Goal: Task Accomplishment & Management: Complete application form

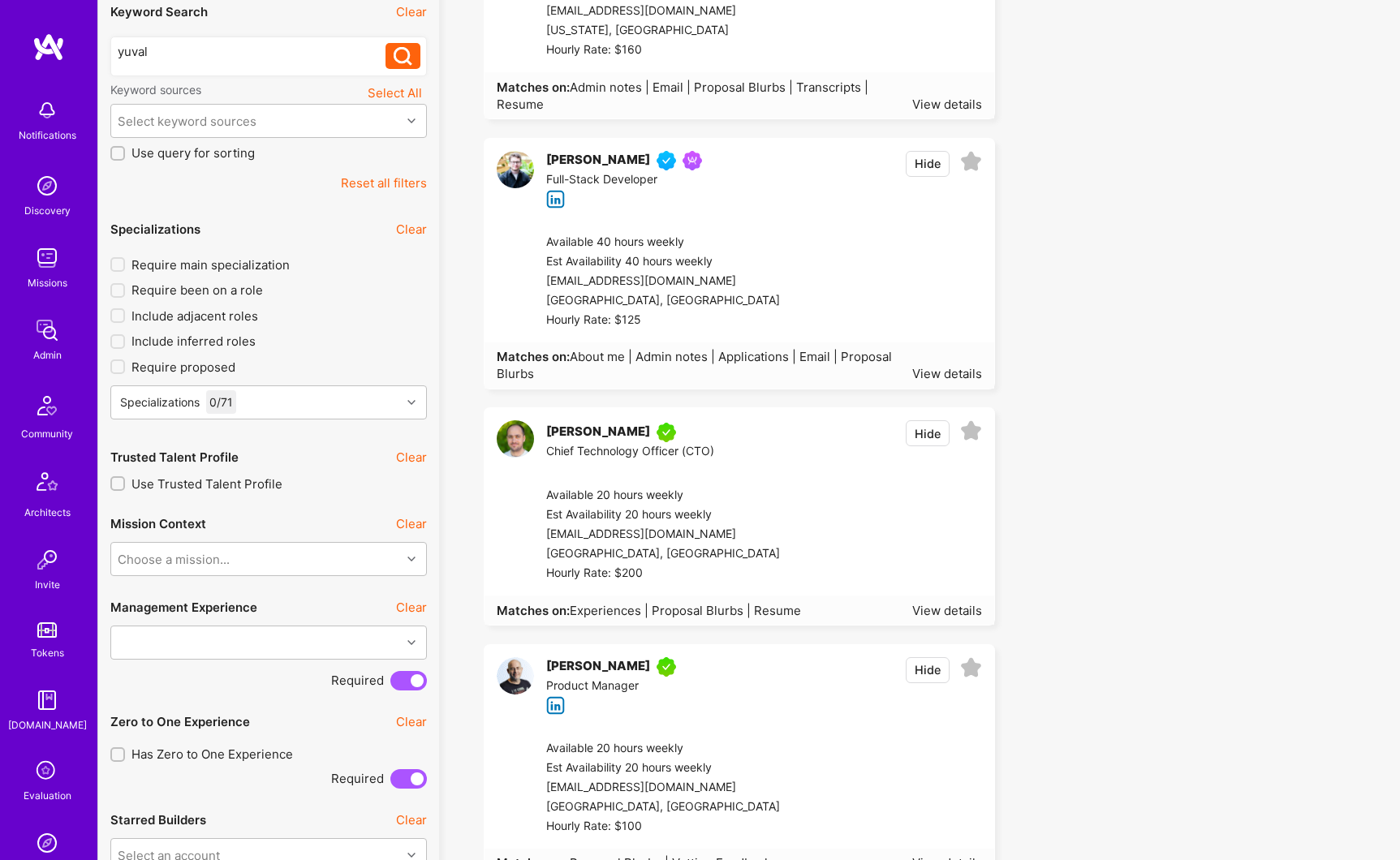
scroll to position [420, 0]
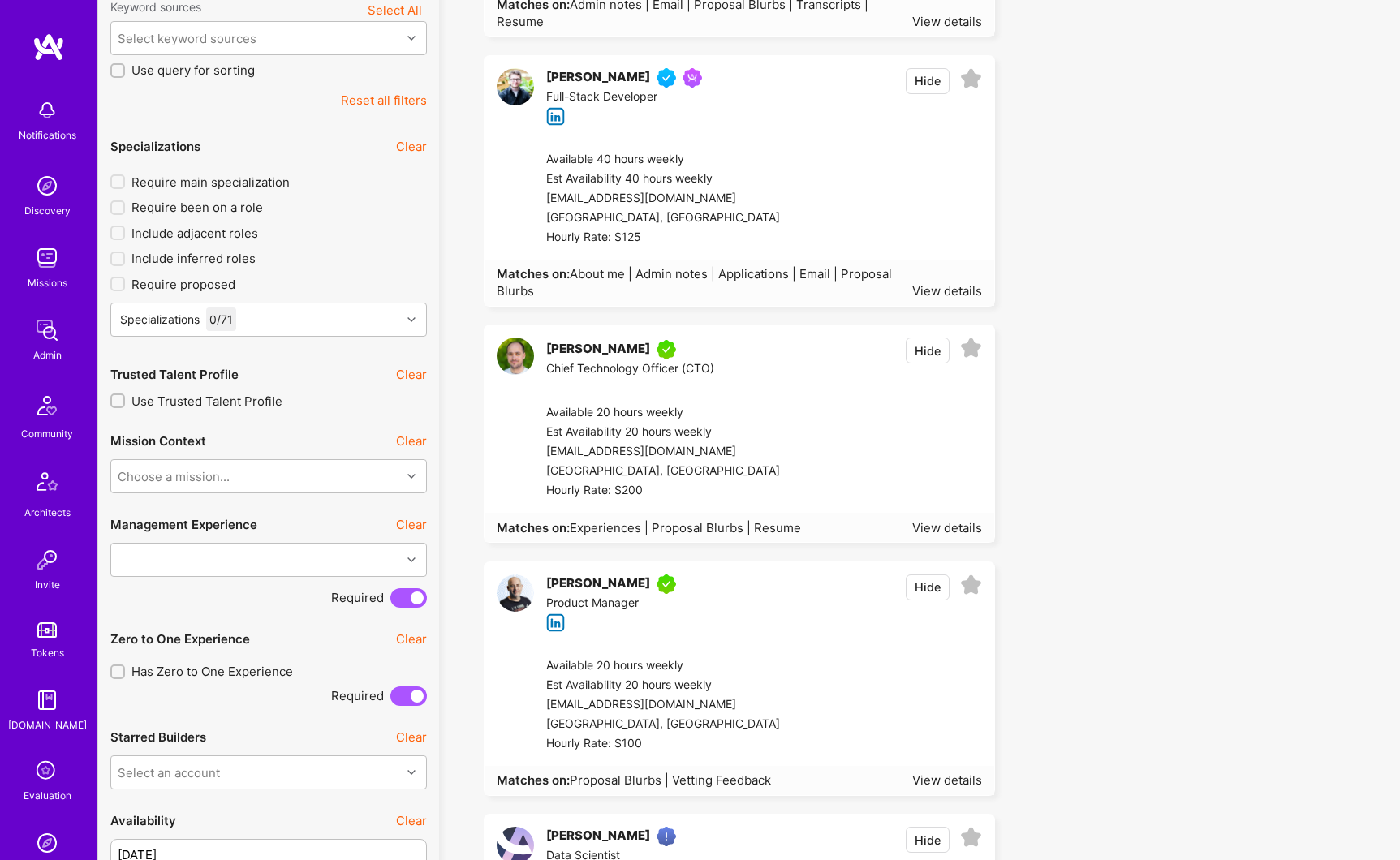
click at [585, 352] on div "[PERSON_NAME]" at bounding box center [599, 349] width 104 height 20
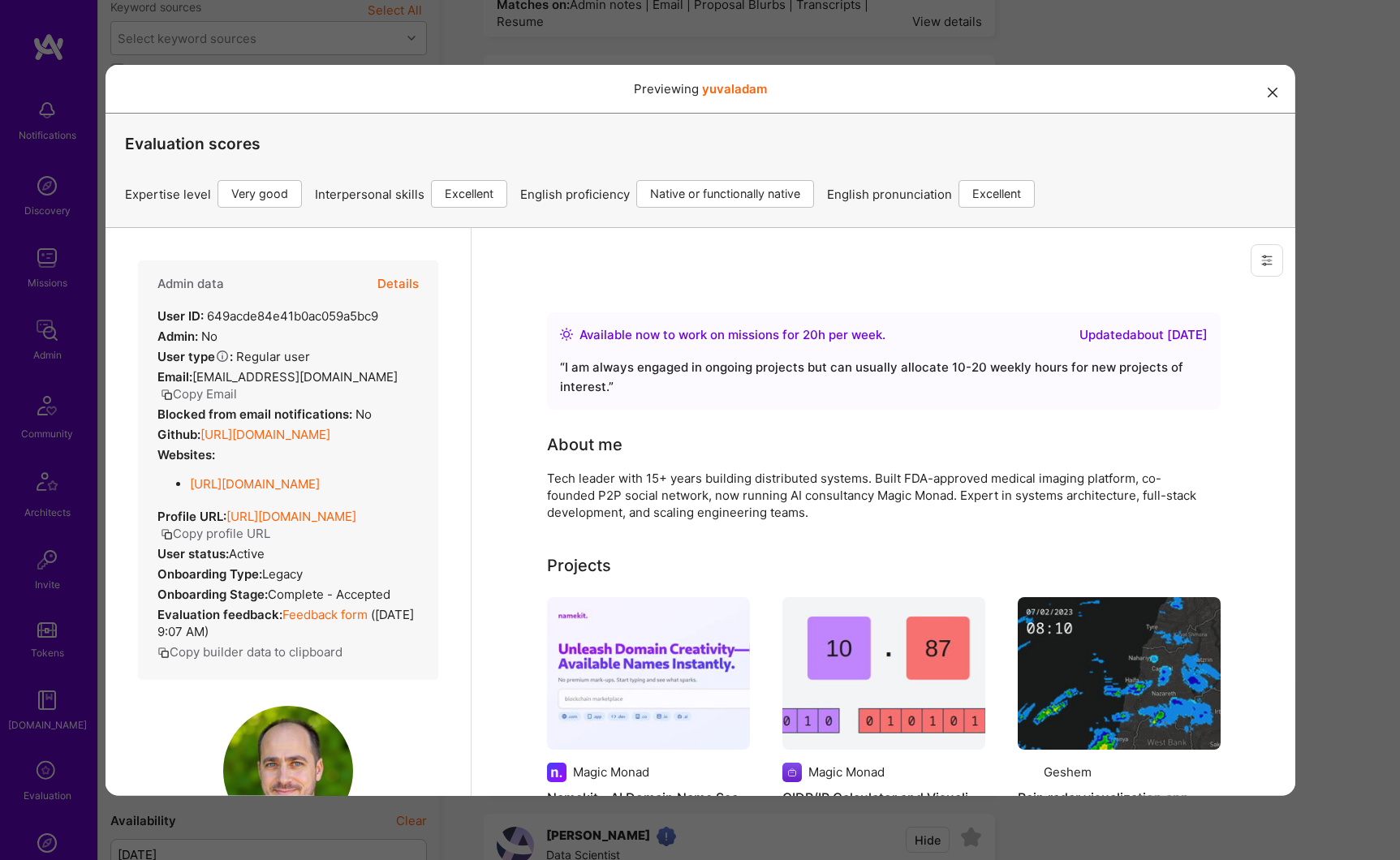
scroll to position [0, 0]
click at [399, 283] on button "Details" at bounding box center [397, 283] width 41 height 47
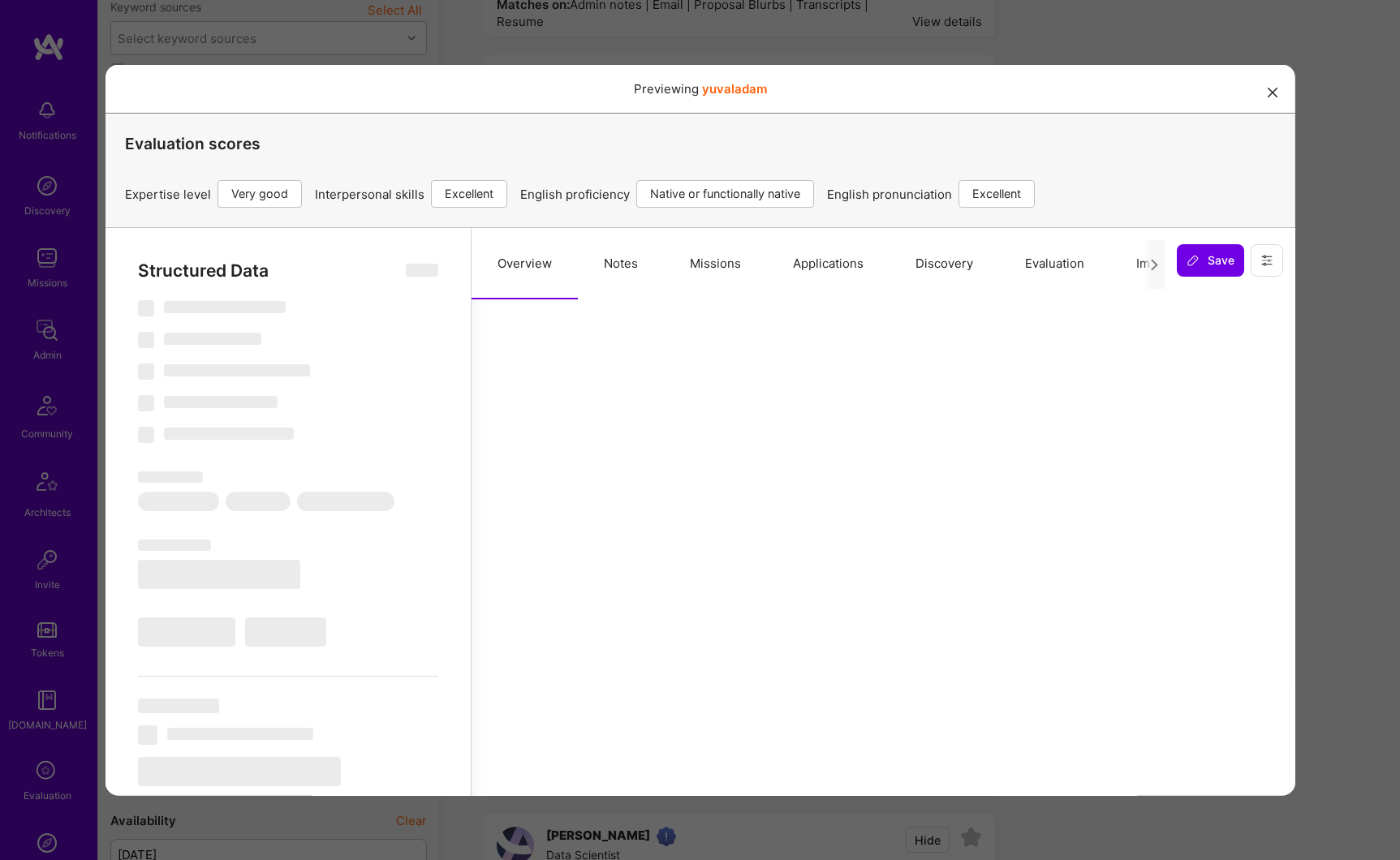
select select "Right Now"
select select "5"
select select "7"
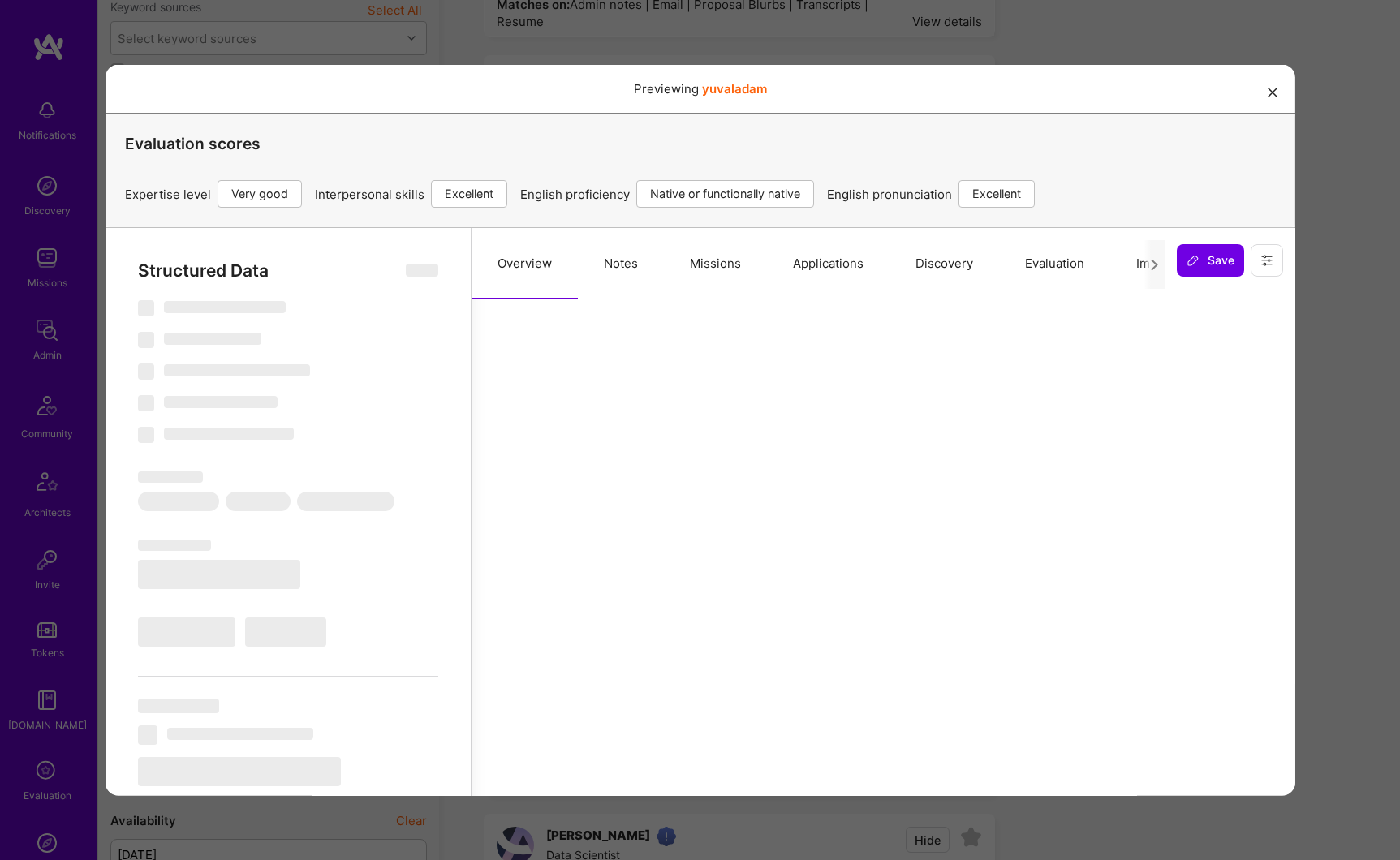
select select "US"
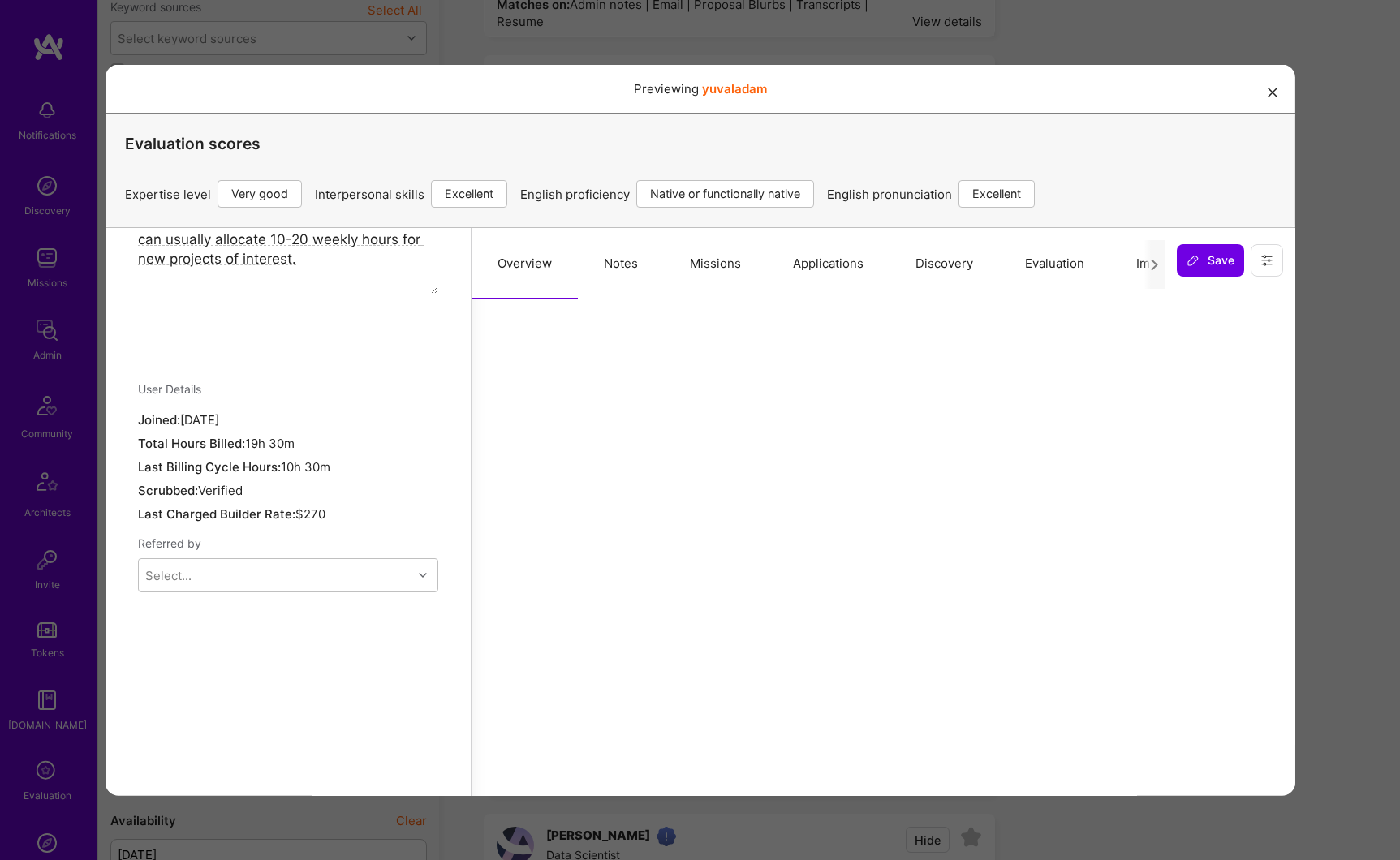
scroll to position [1256, 0]
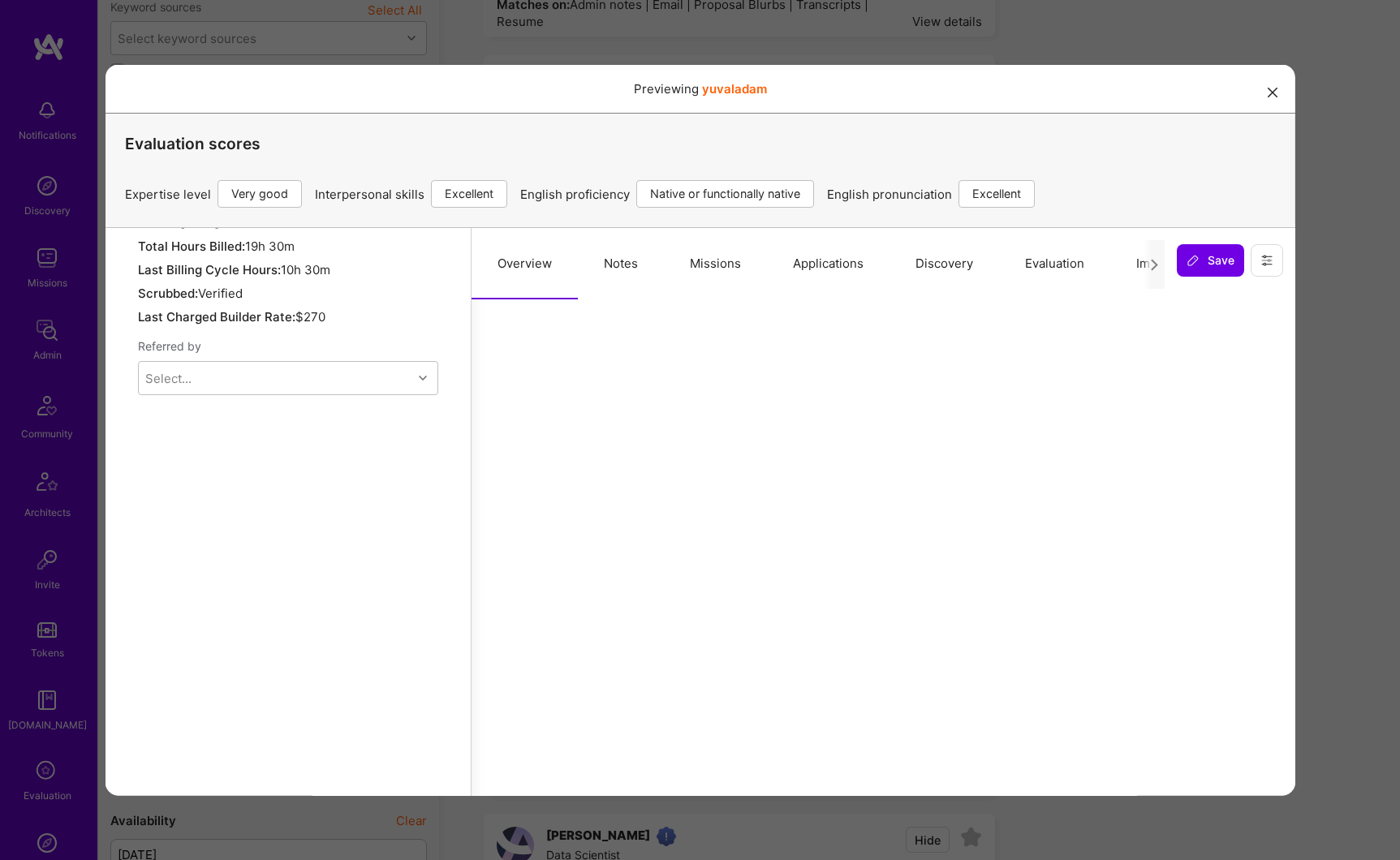
click at [713, 258] on button "Missions" at bounding box center [714, 262] width 103 height 72
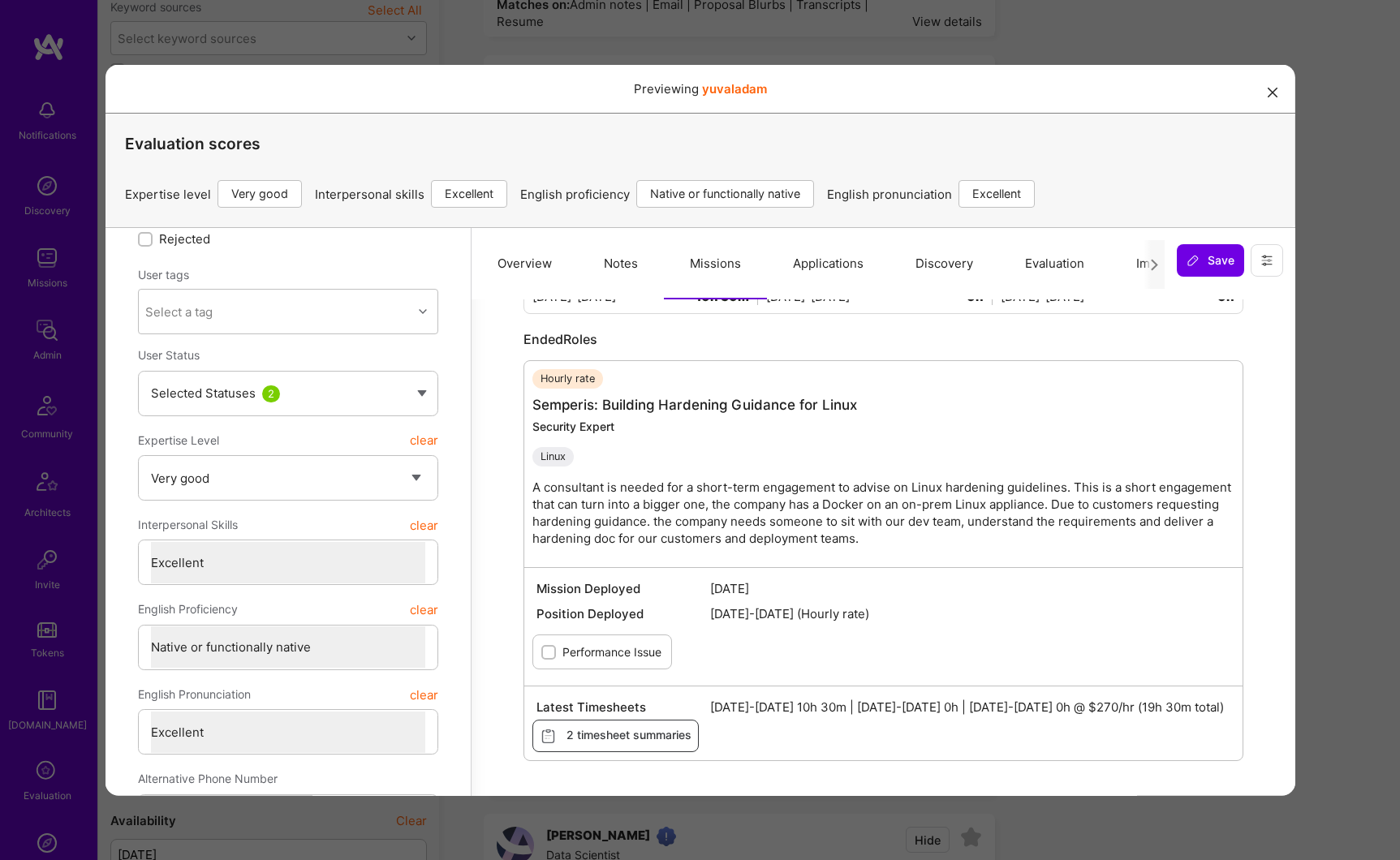
scroll to position [164, 0]
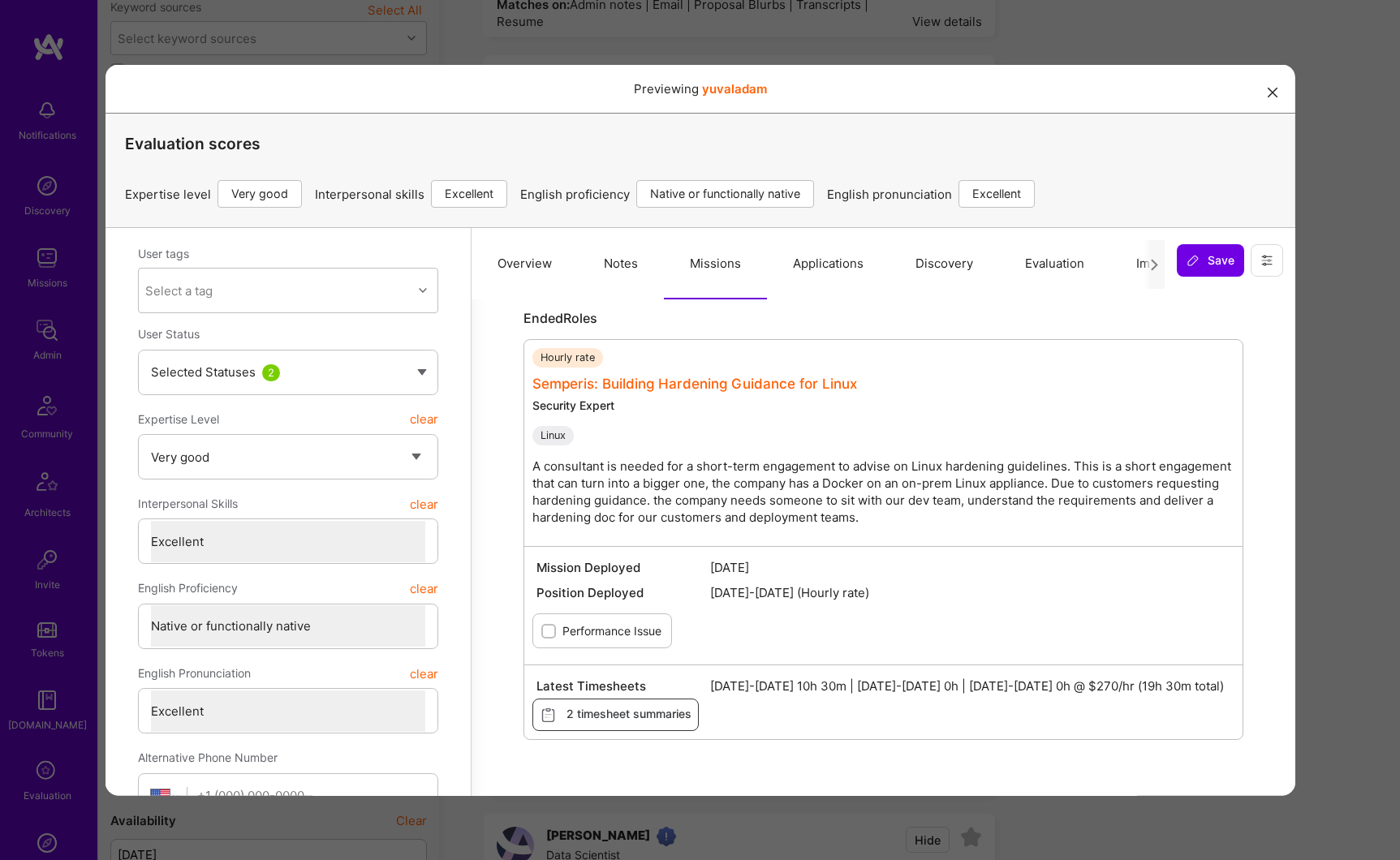
click at [703, 383] on link "Semperis: Building Hardening Guidance for Linux" at bounding box center [693, 383] width 325 height 16
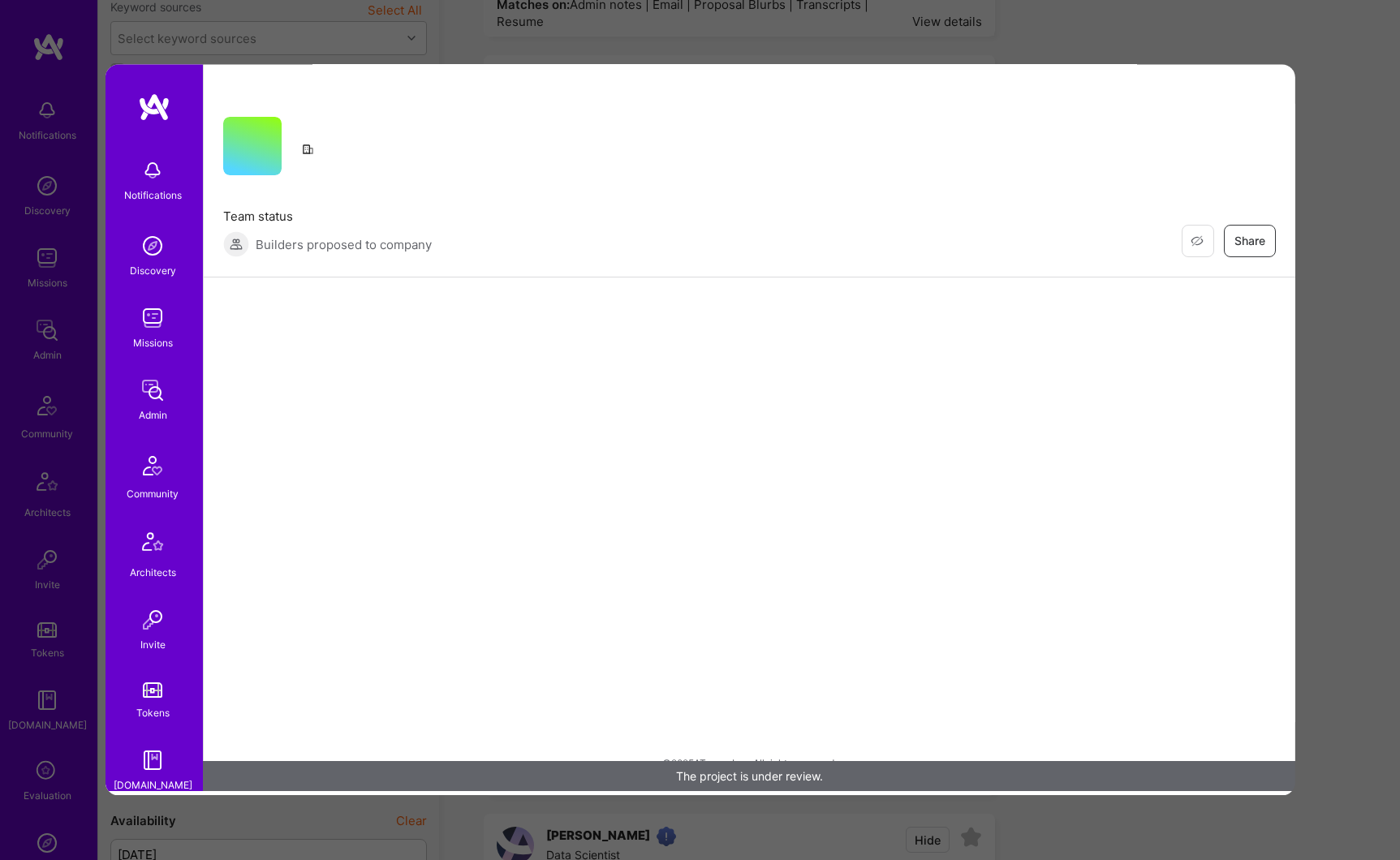
scroll to position [0, 0]
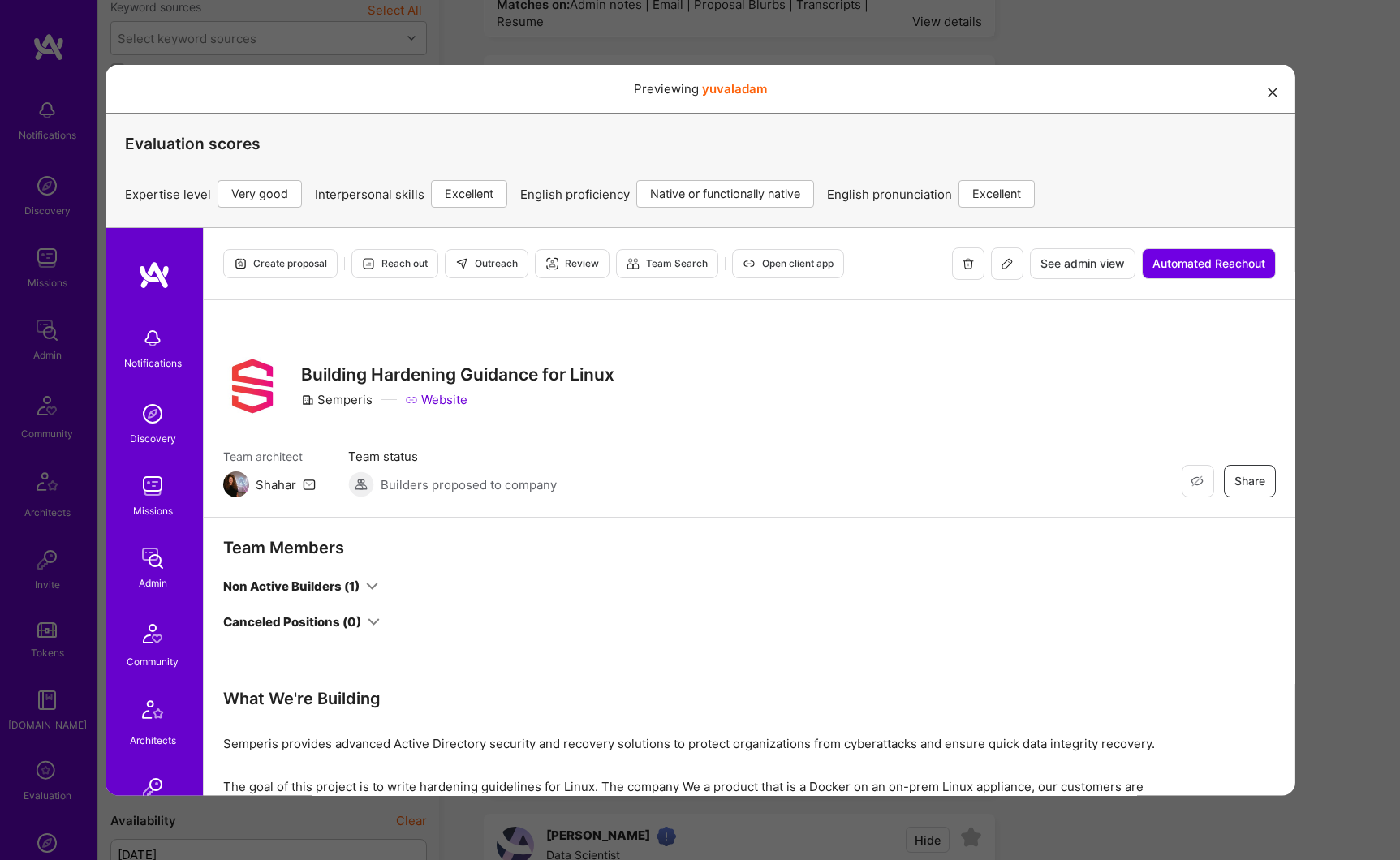
click at [364, 587] on div "Non Active Builders (1)" at bounding box center [300, 585] width 155 height 17
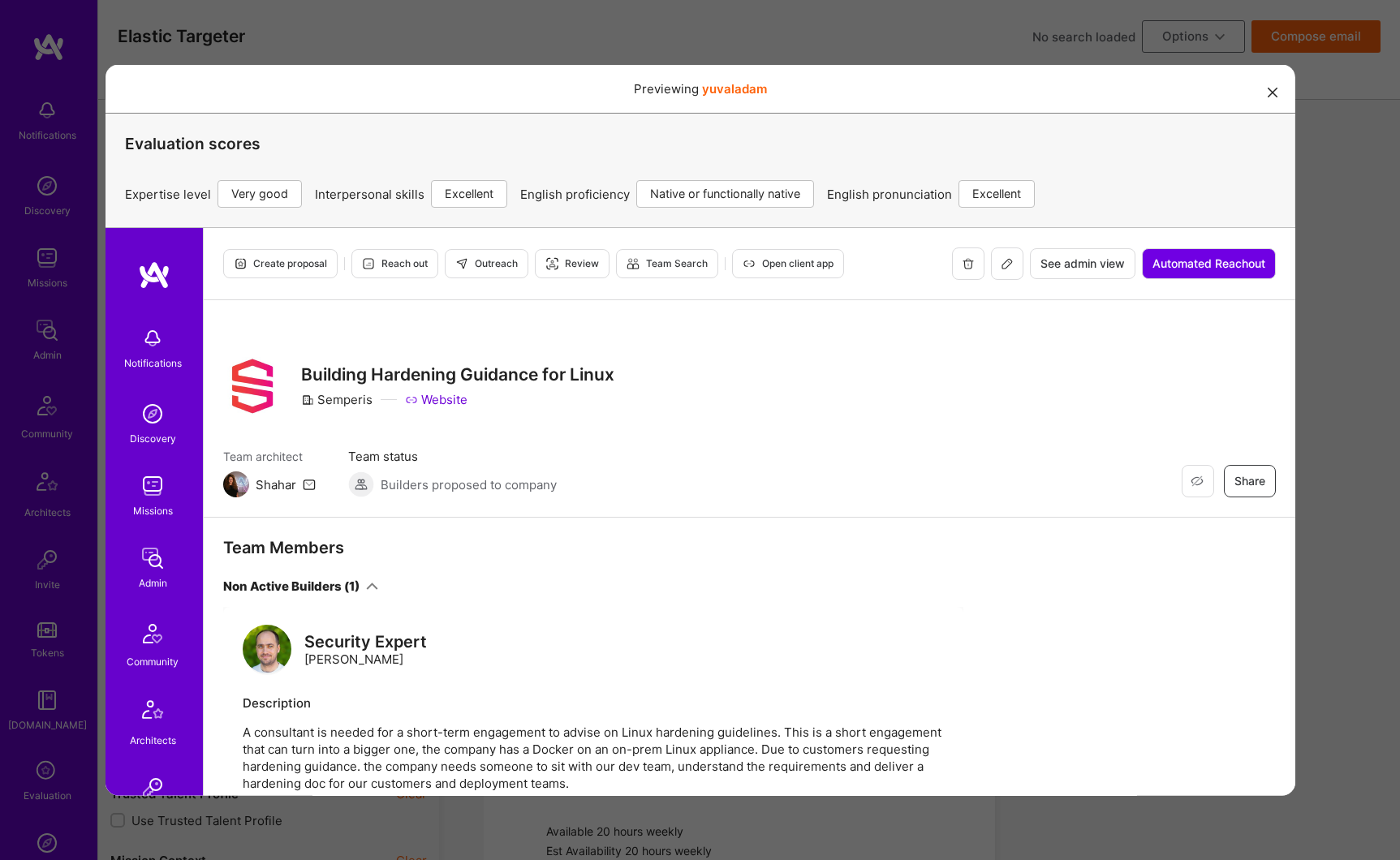
click at [1052, 269] on span "See admin view" at bounding box center [1082, 262] width 85 height 16
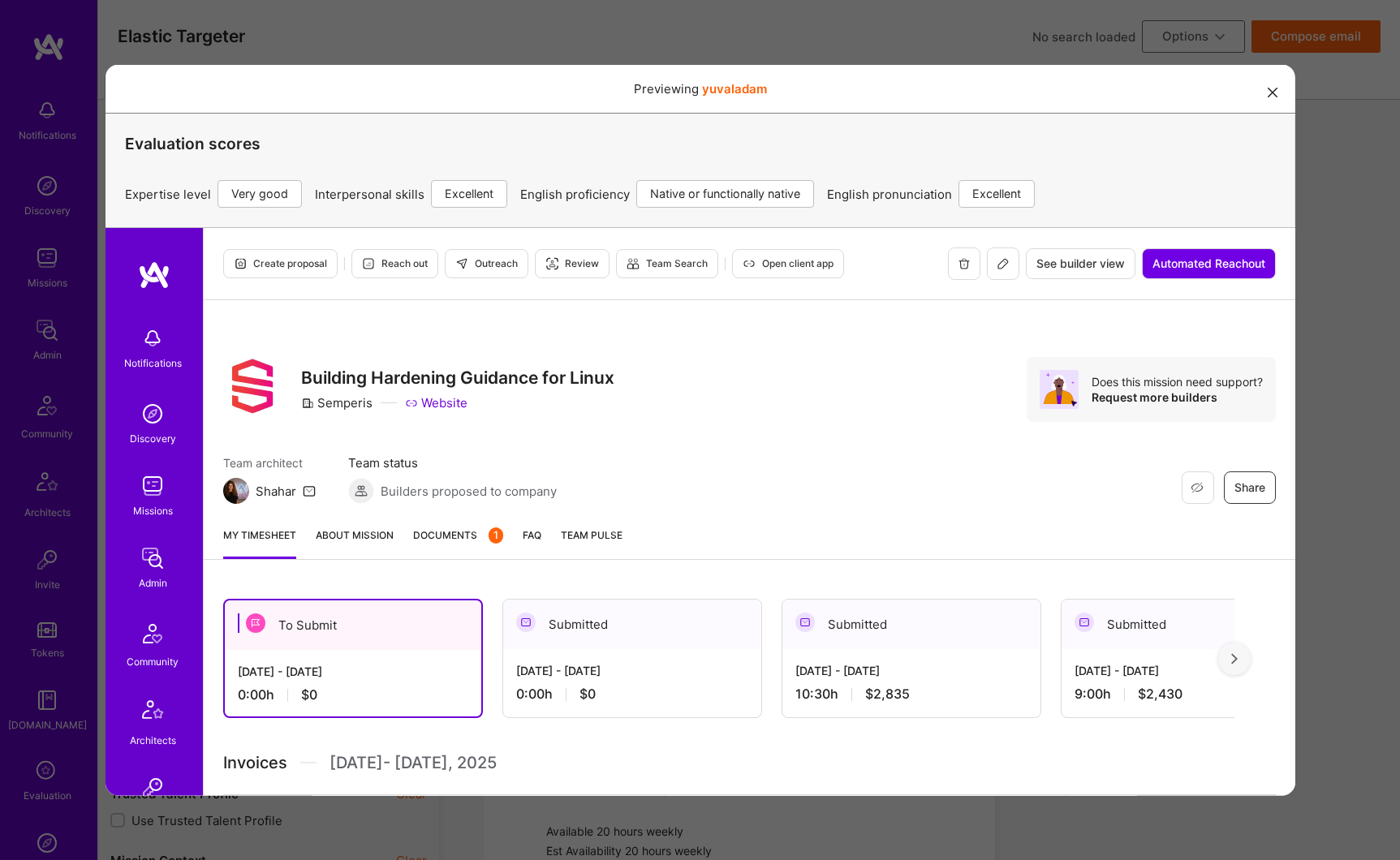
click at [371, 537] on link "About Mission" at bounding box center [354, 542] width 78 height 33
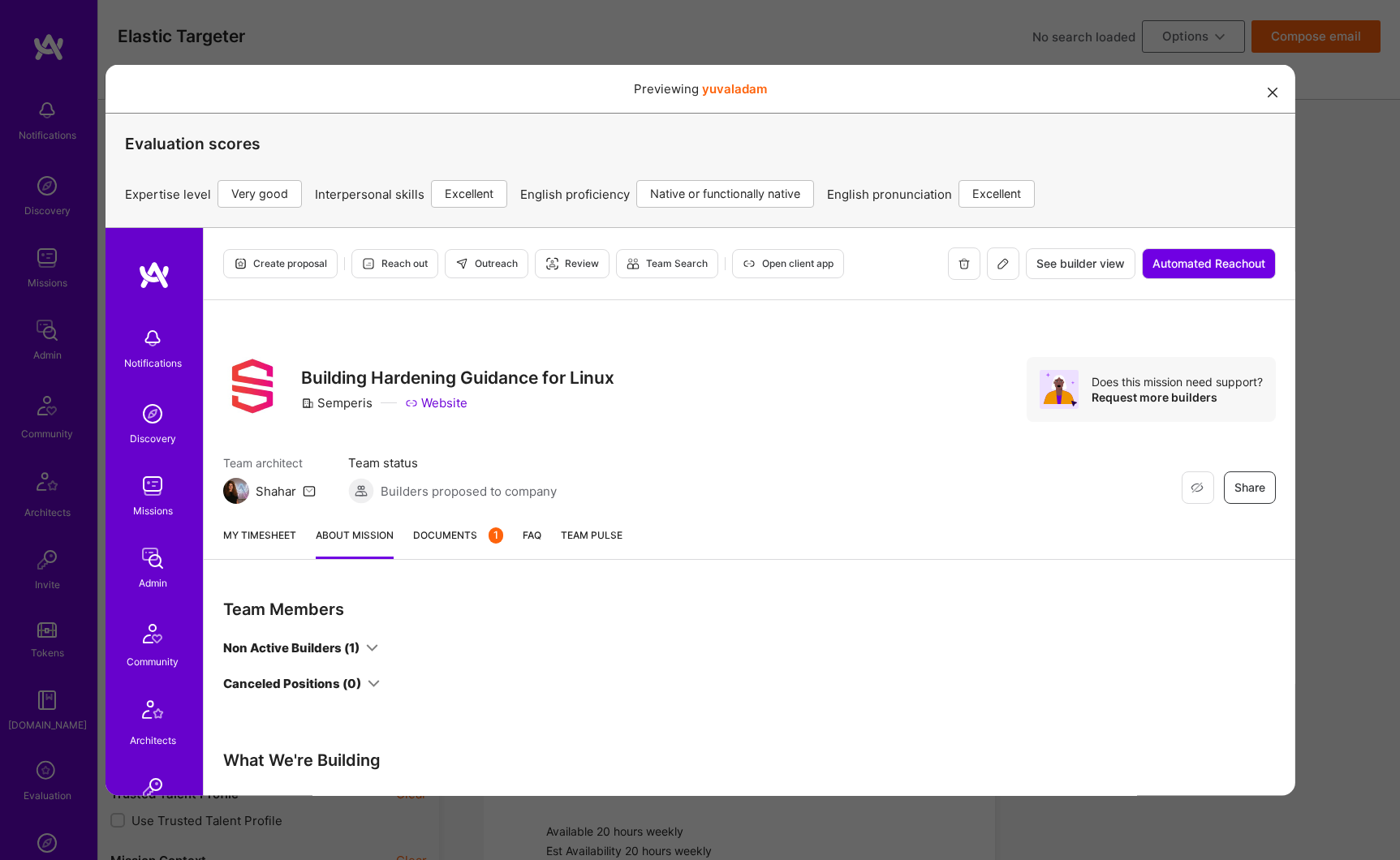
scroll to position [108, 0]
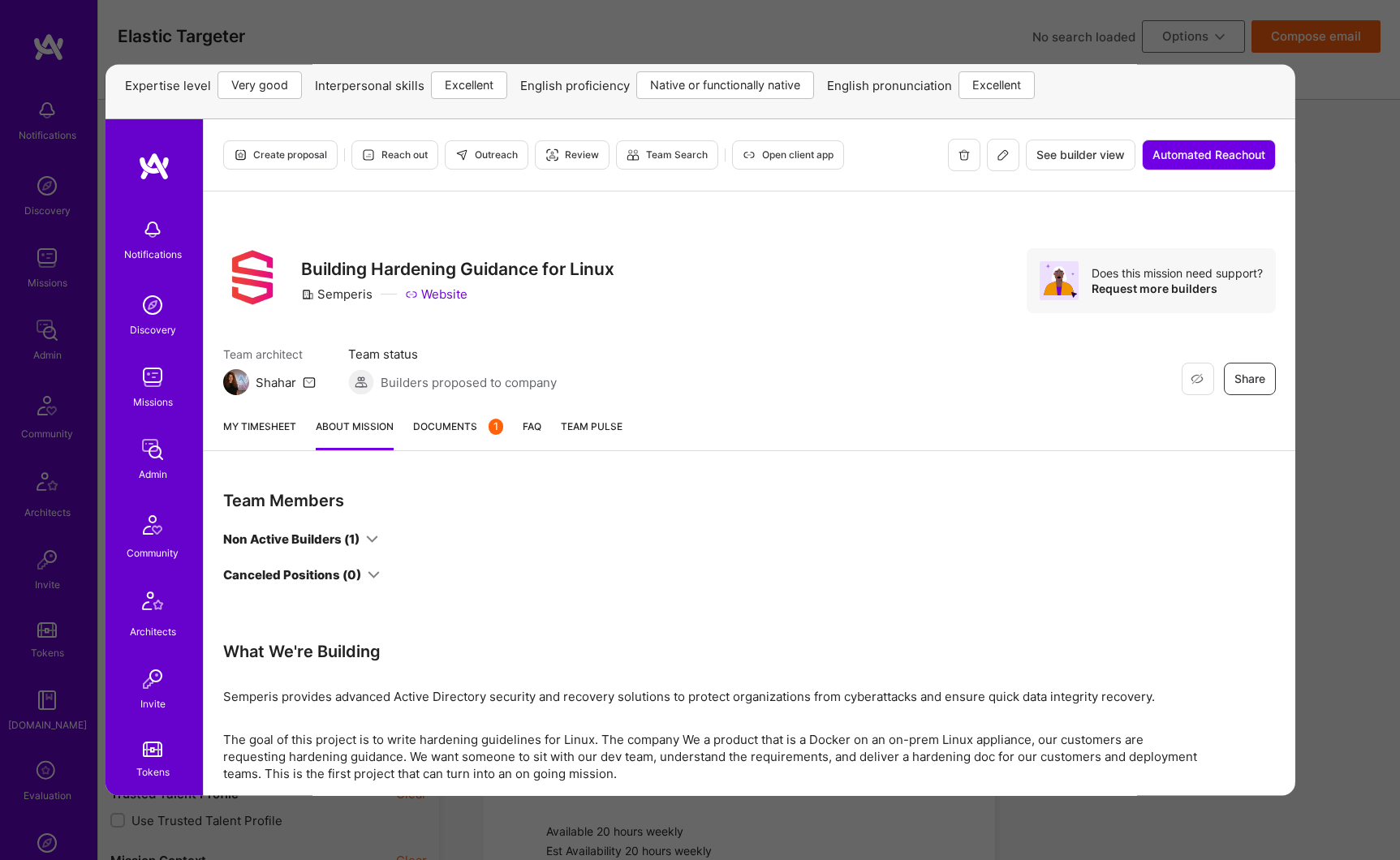
click at [358, 535] on div "Non Active Builders (1)" at bounding box center [290, 539] width 136 height 17
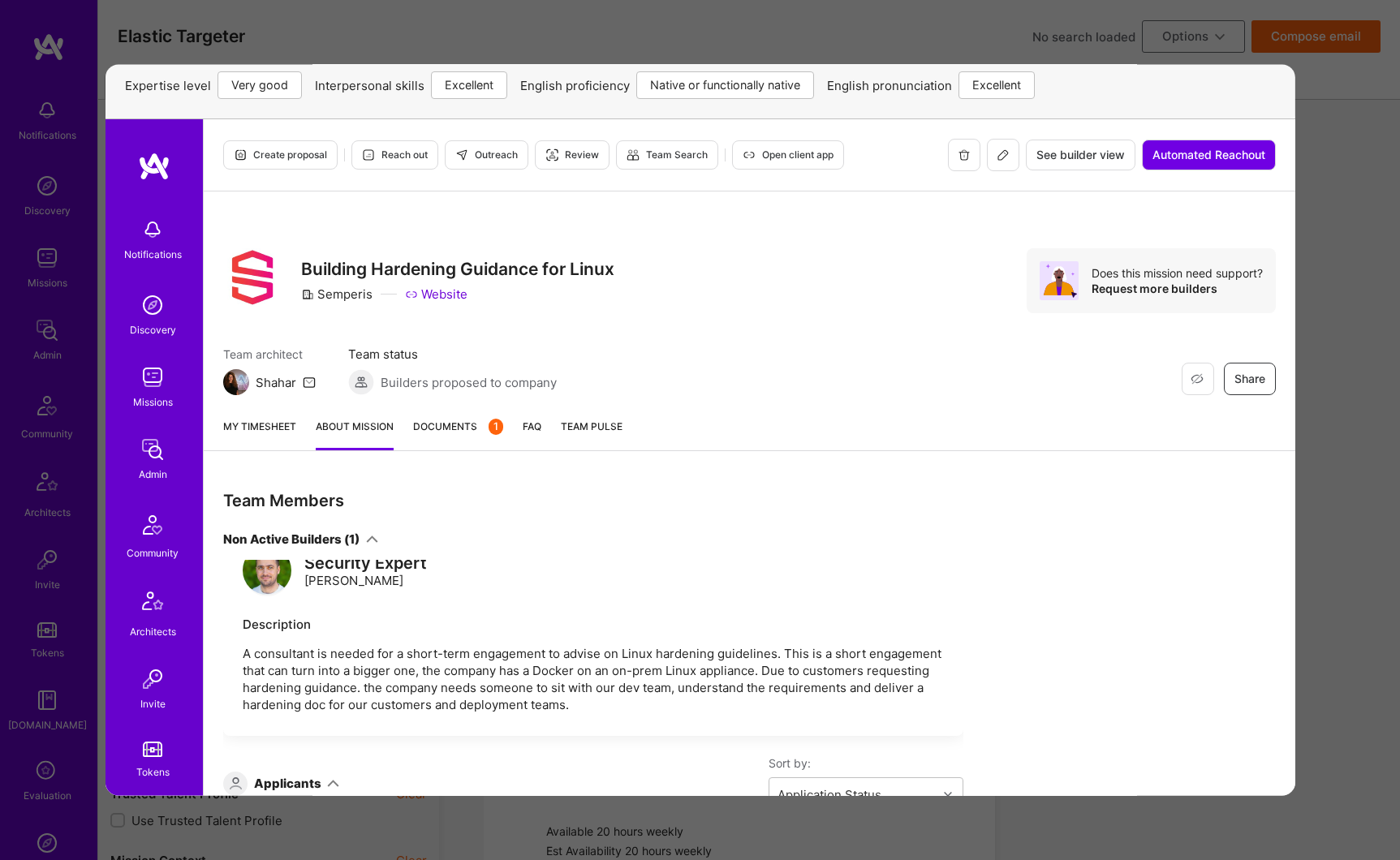
scroll to position [195, 0]
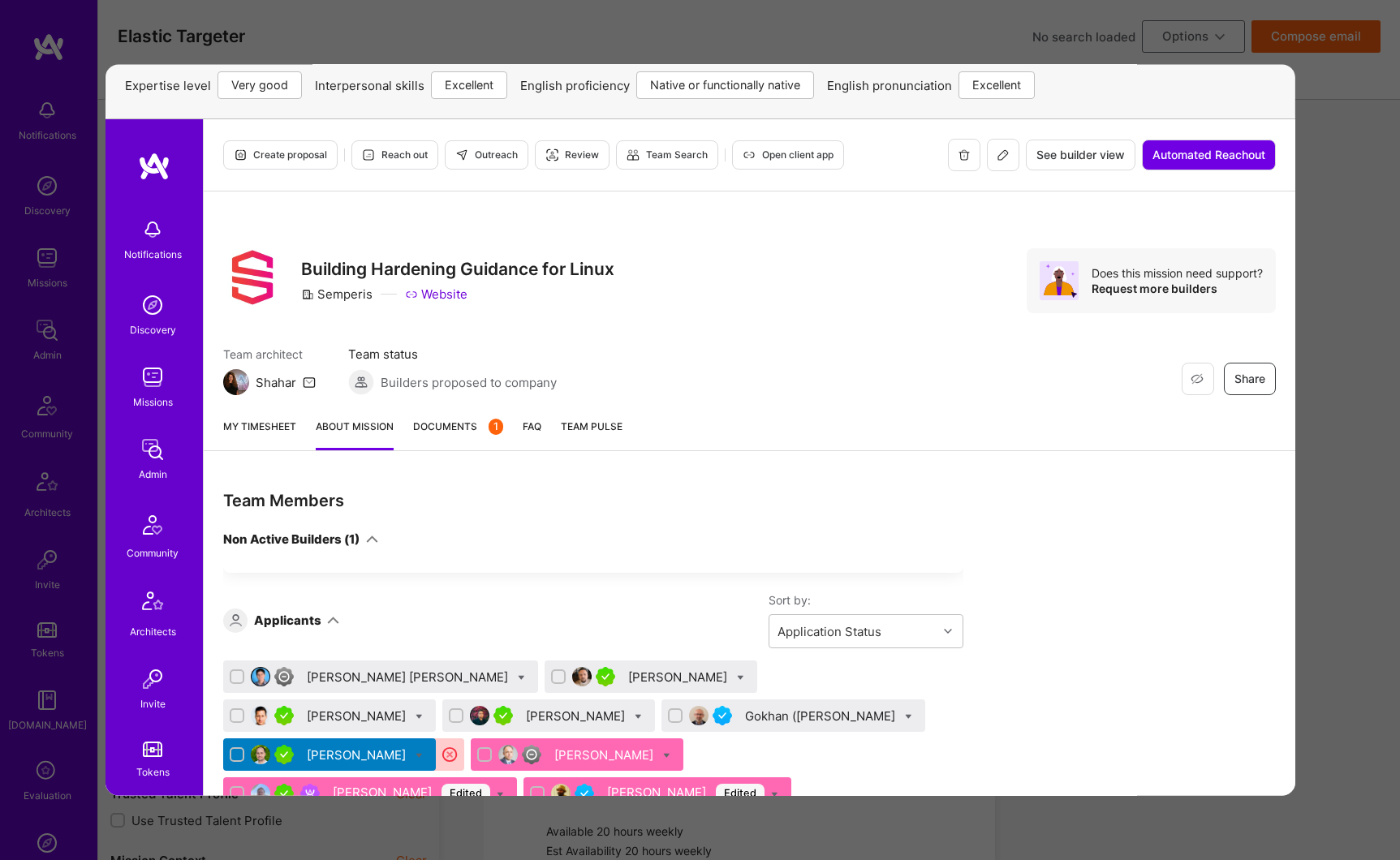
click at [986, 162] on button at bounding box center [1002, 155] width 33 height 33
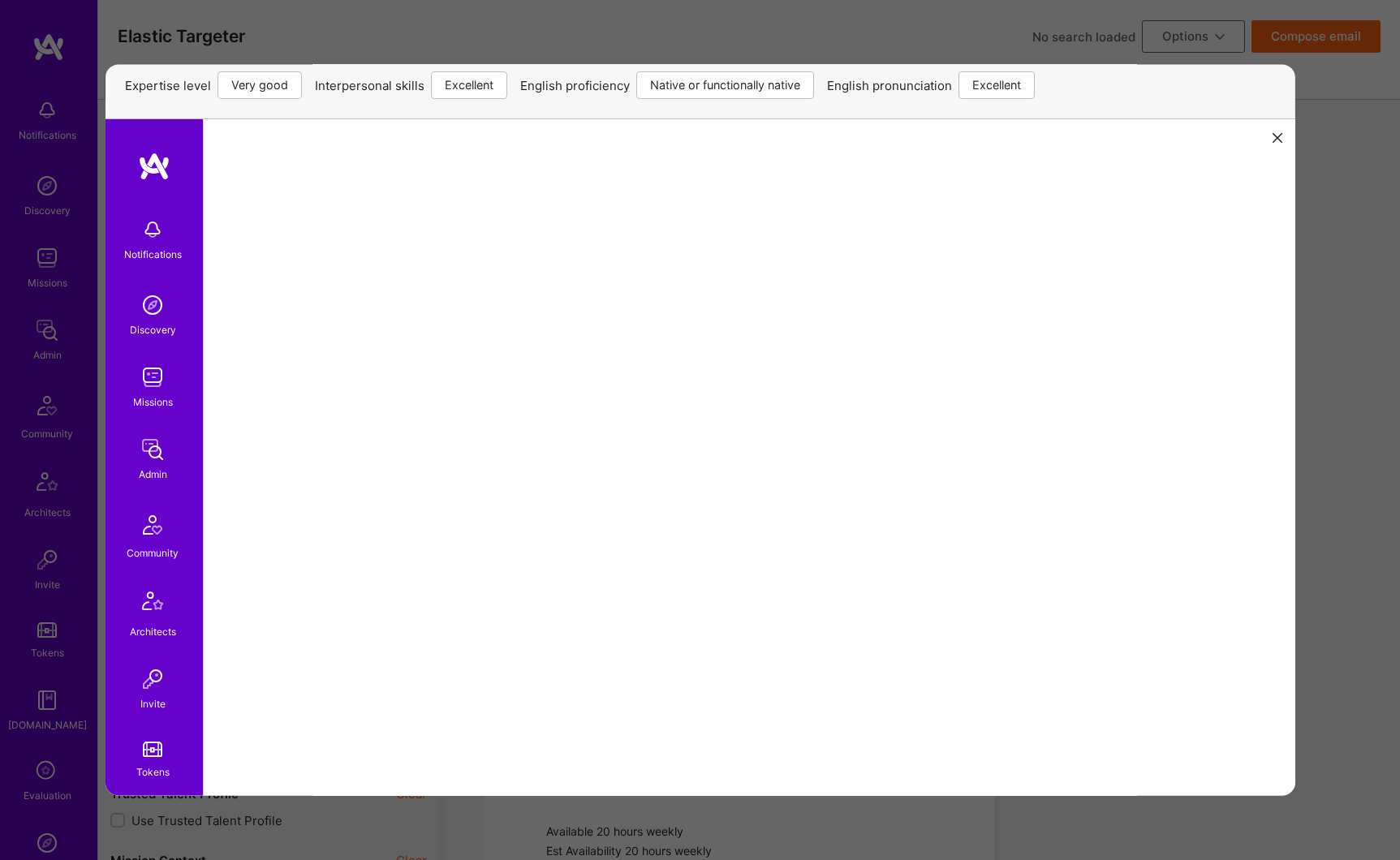
scroll to position [0, 0]
click at [1272, 140] on icon at bounding box center [1276, 138] width 9 height 9
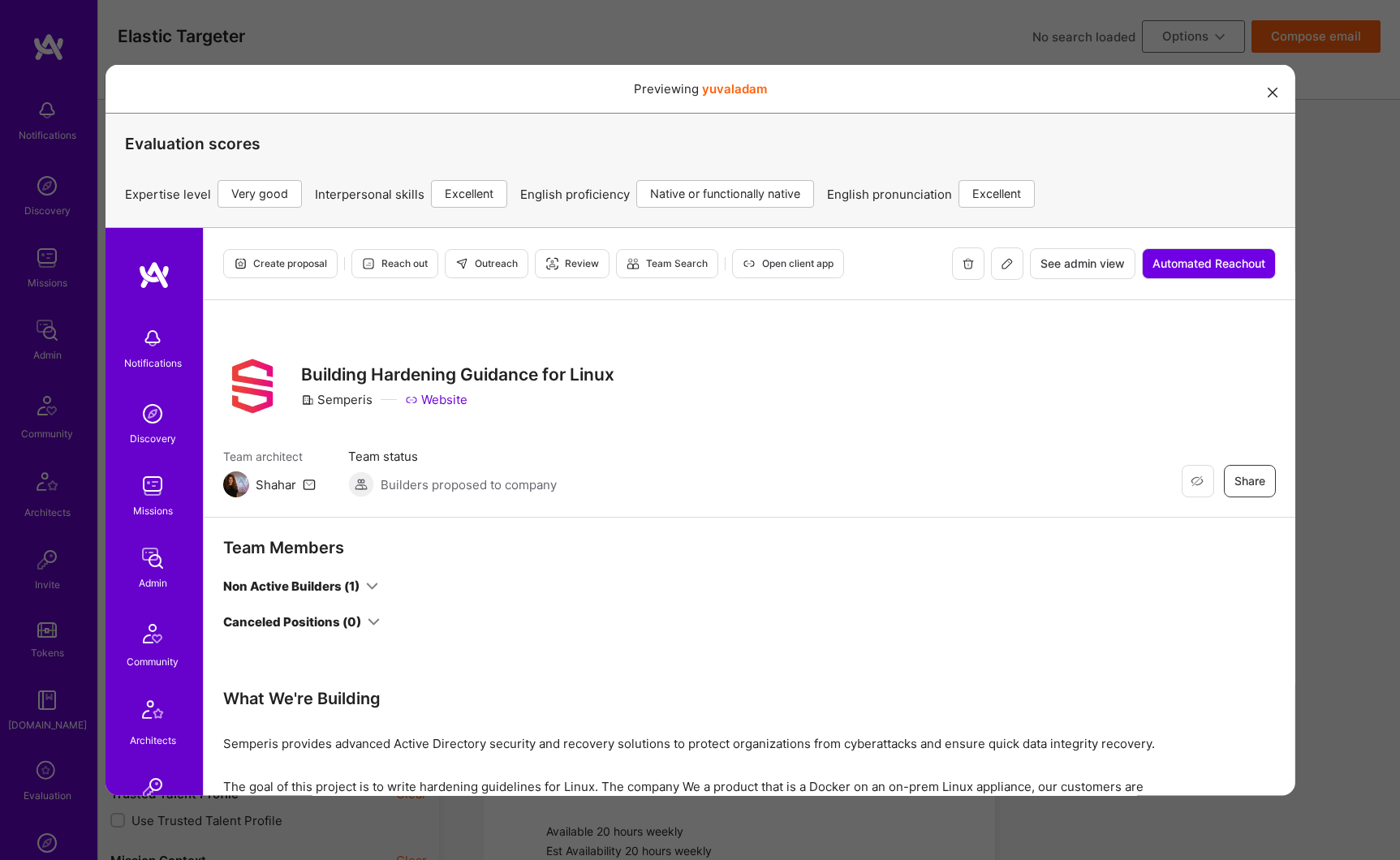
click at [1263, 101] on button "modal" at bounding box center [1272, 91] width 20 height 27
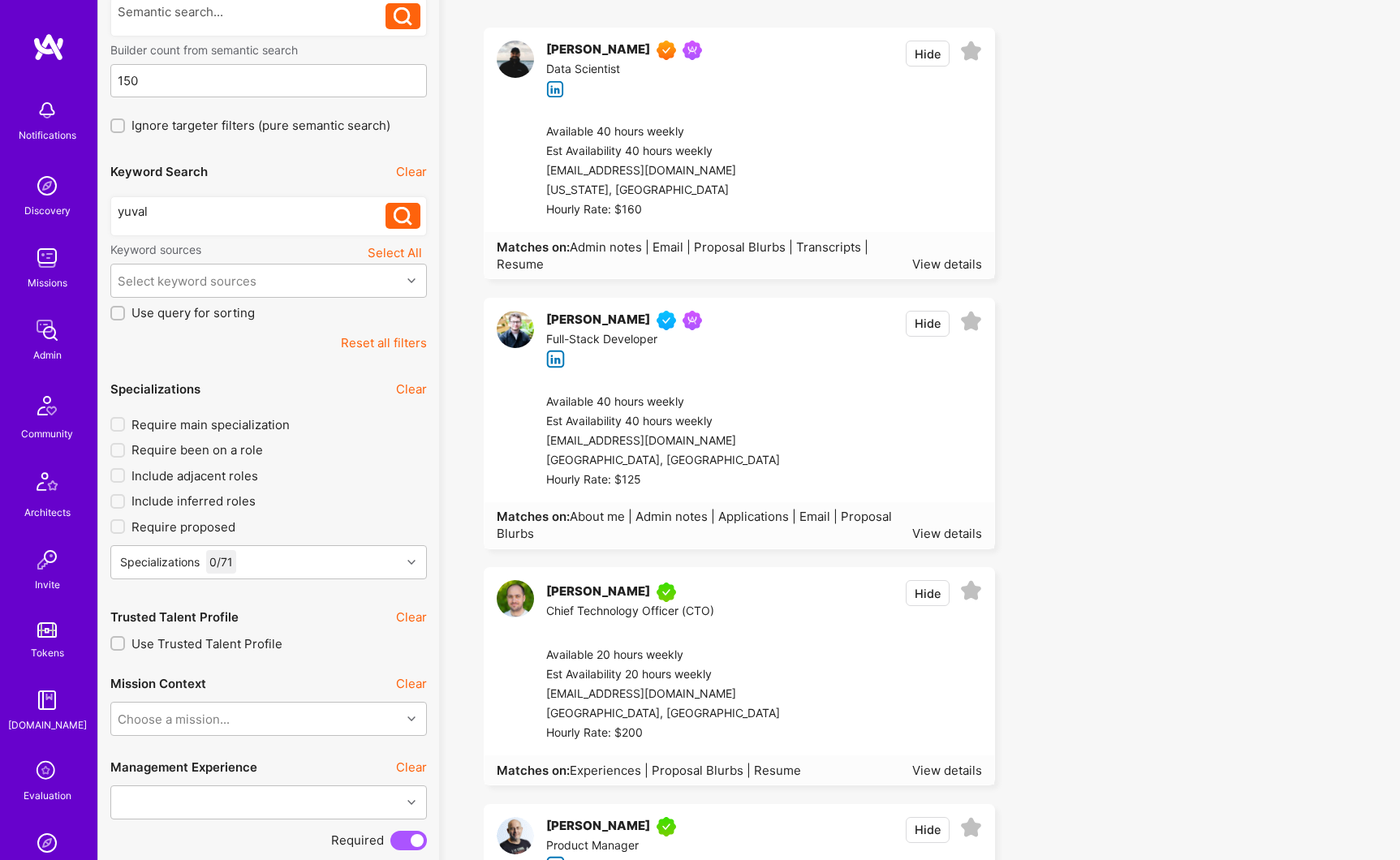
scroll to position [261, 0]
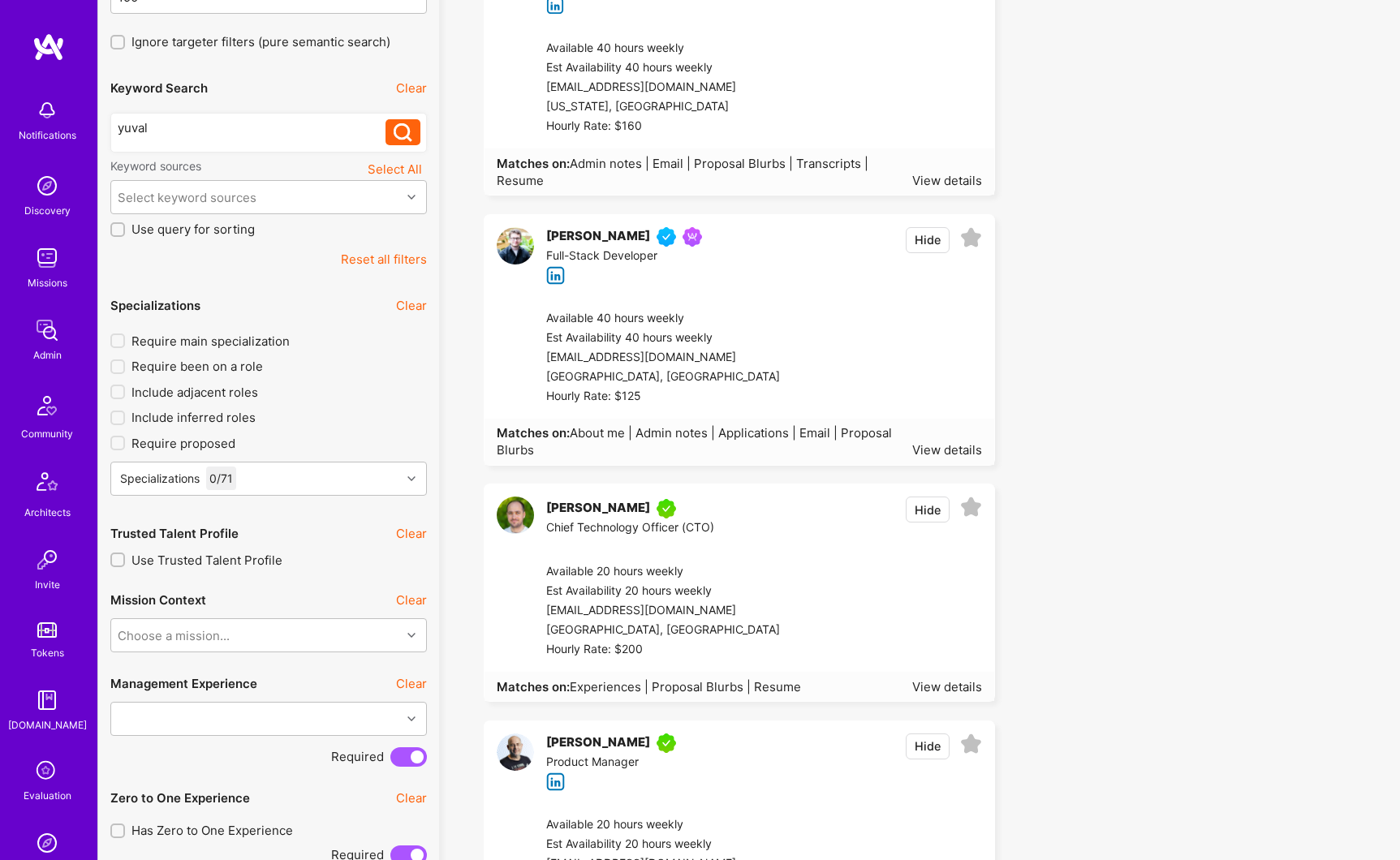
click at [587, 510] on div "[PERSON_NAME]" at bounding box center [599, 508] width 104 height 20
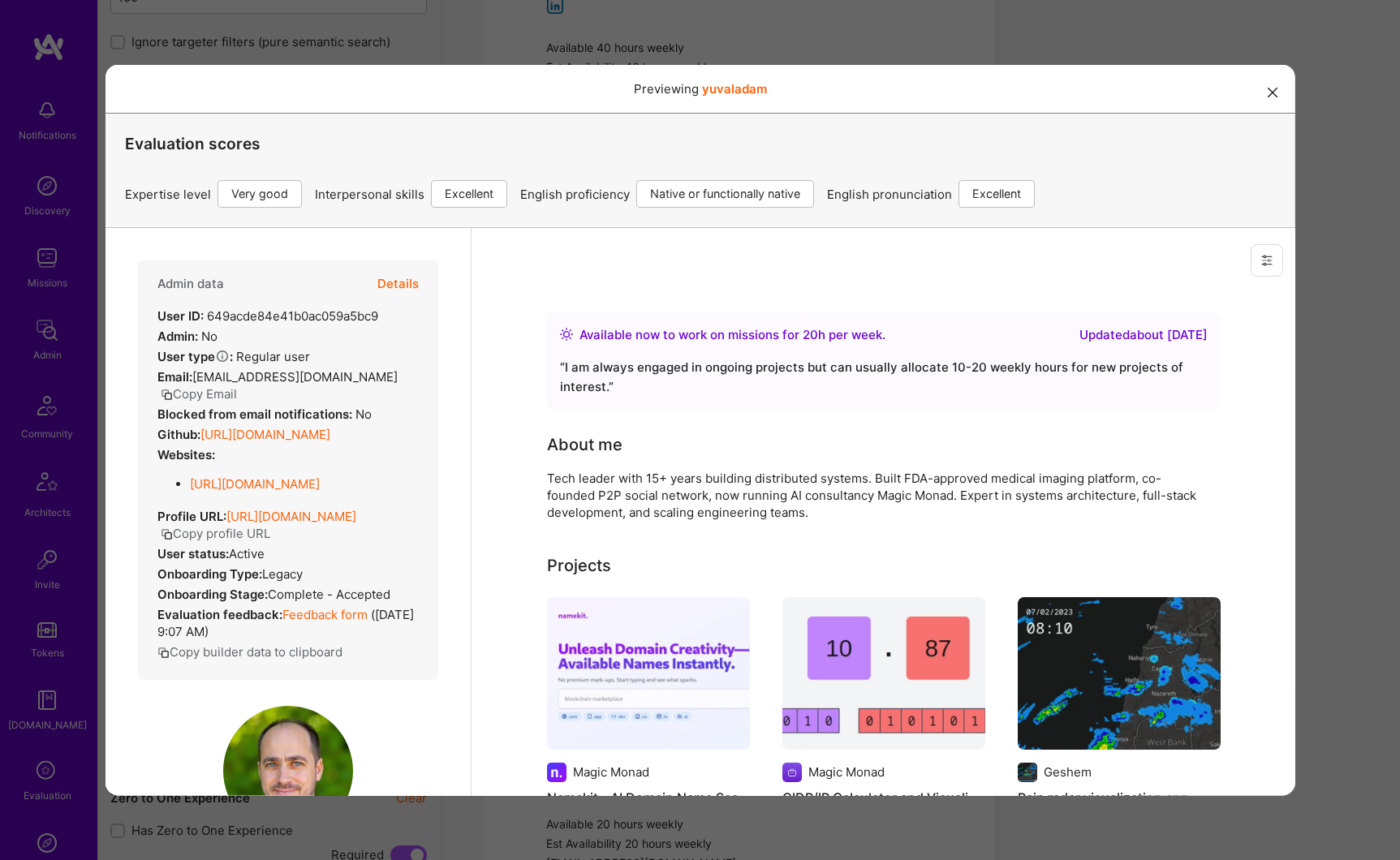
scroll to position [0, 0]
click at [403, 278] on button "Details" at bounding box center [397, 283] width 41 height 47
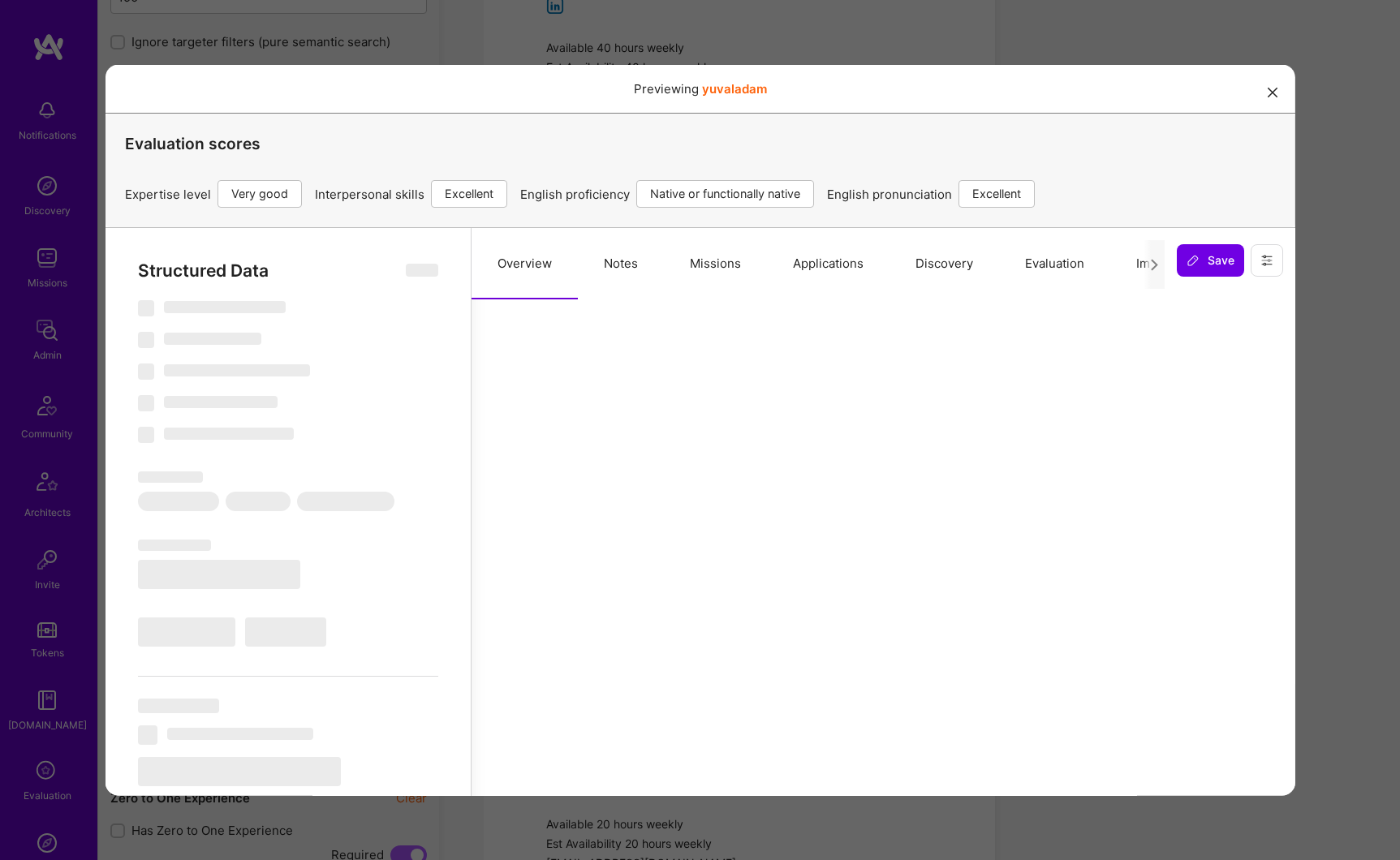
click at [831, 262] on button "Applications" at bounding box center [828, 262] width 123 height 72
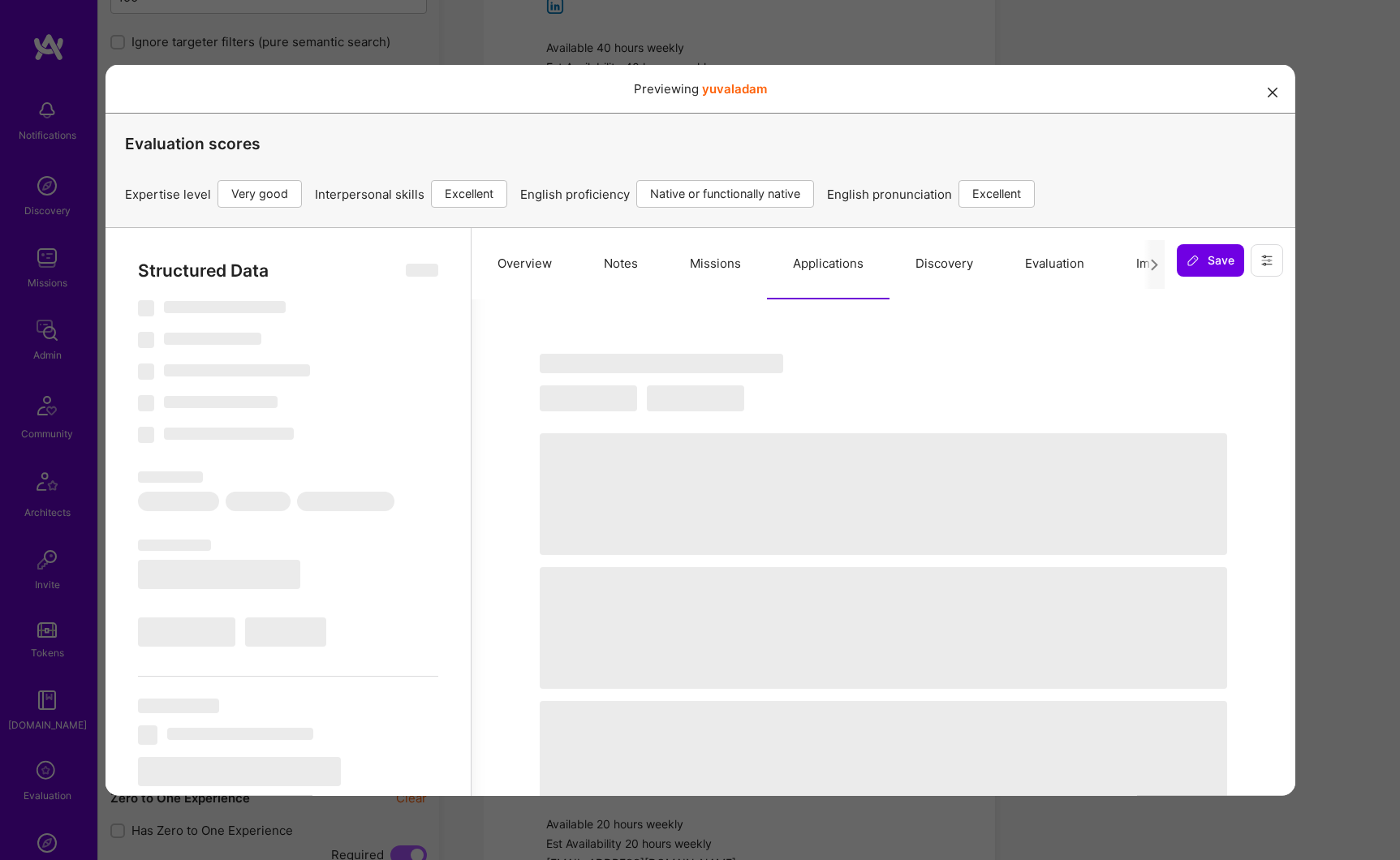
select select "Right Now"
select select "5"
select select "7"
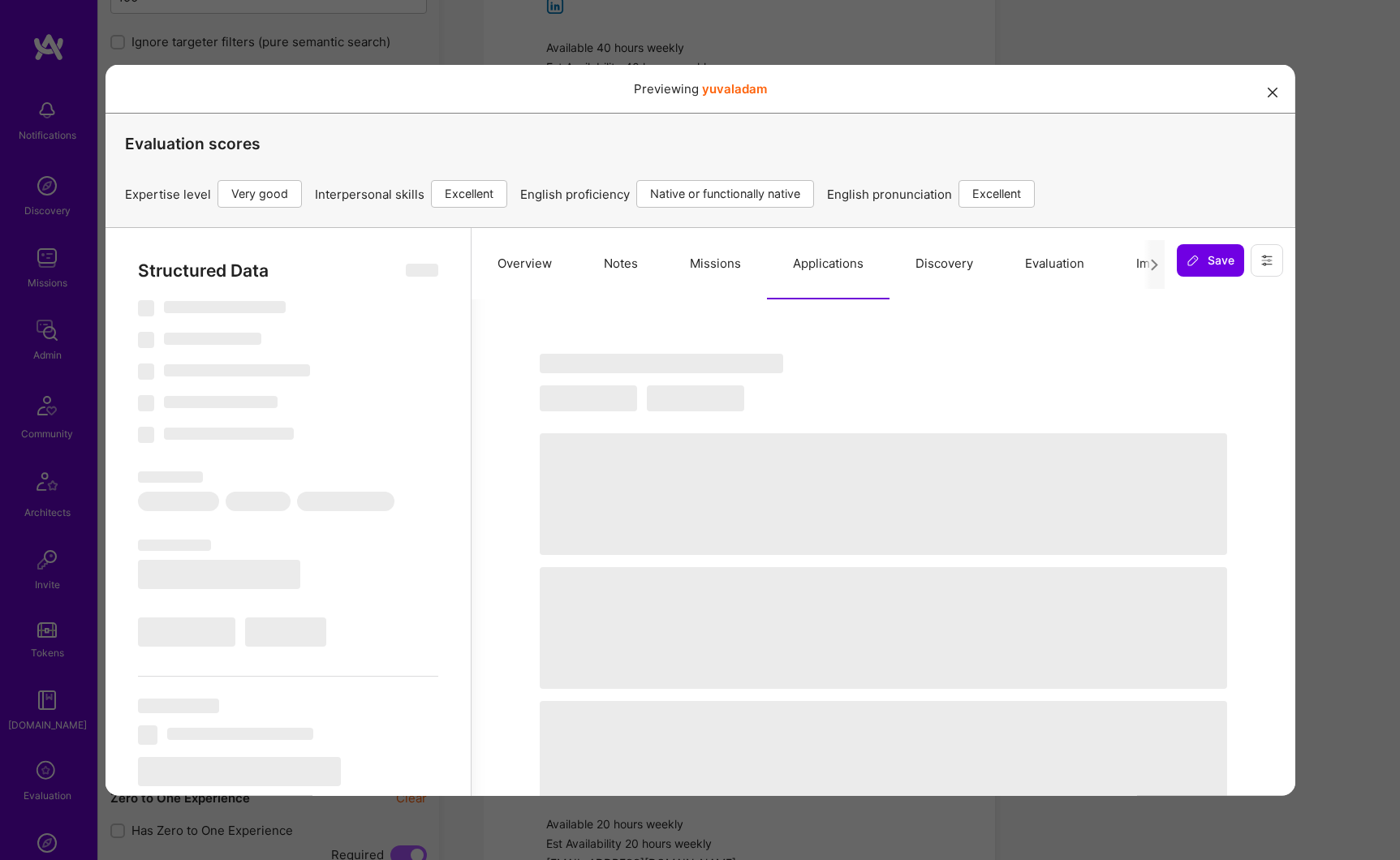
select select "US"
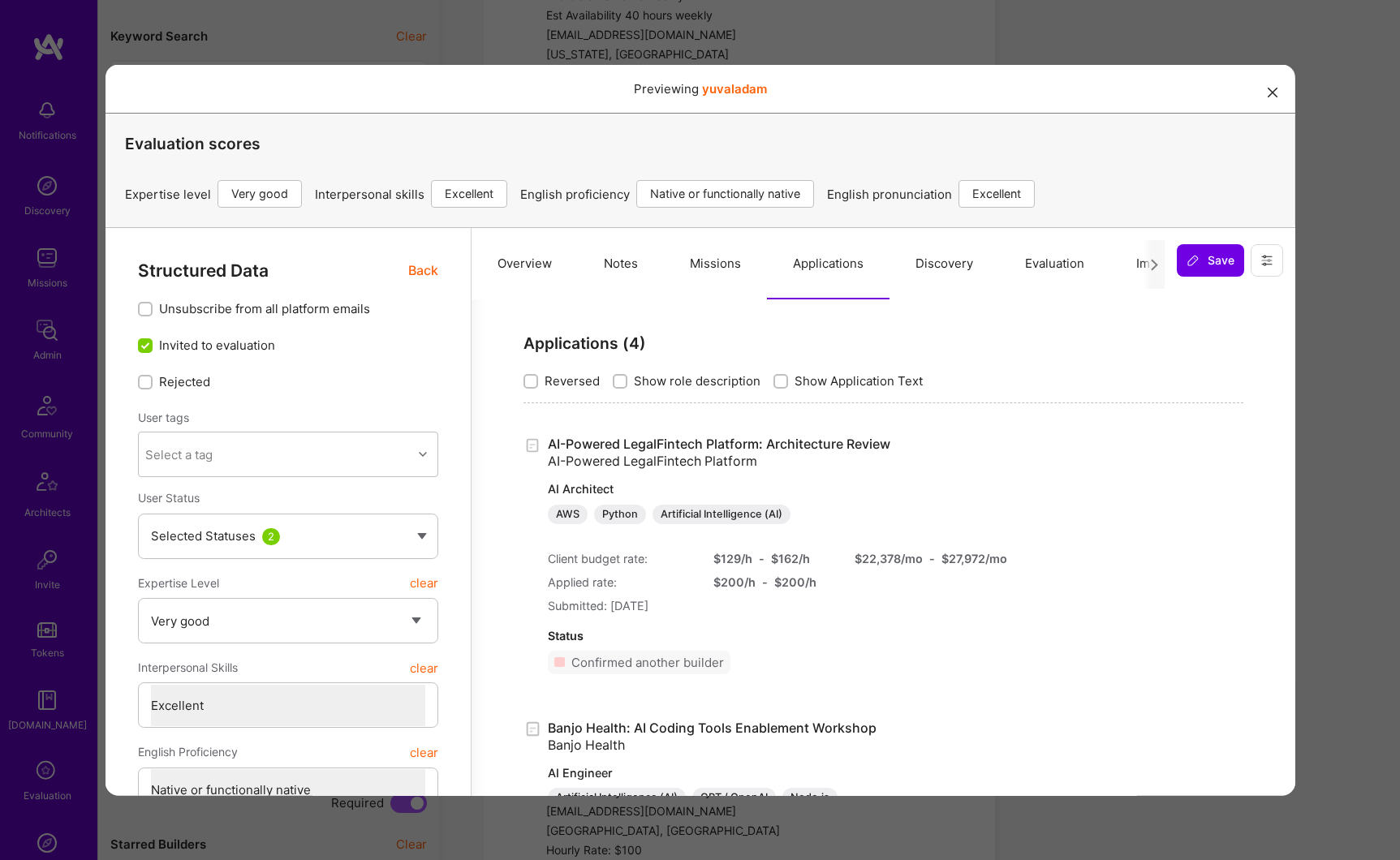
click at [1268, 95] on icon "modal" at bounding box center [1272, 91] width 9 height 9
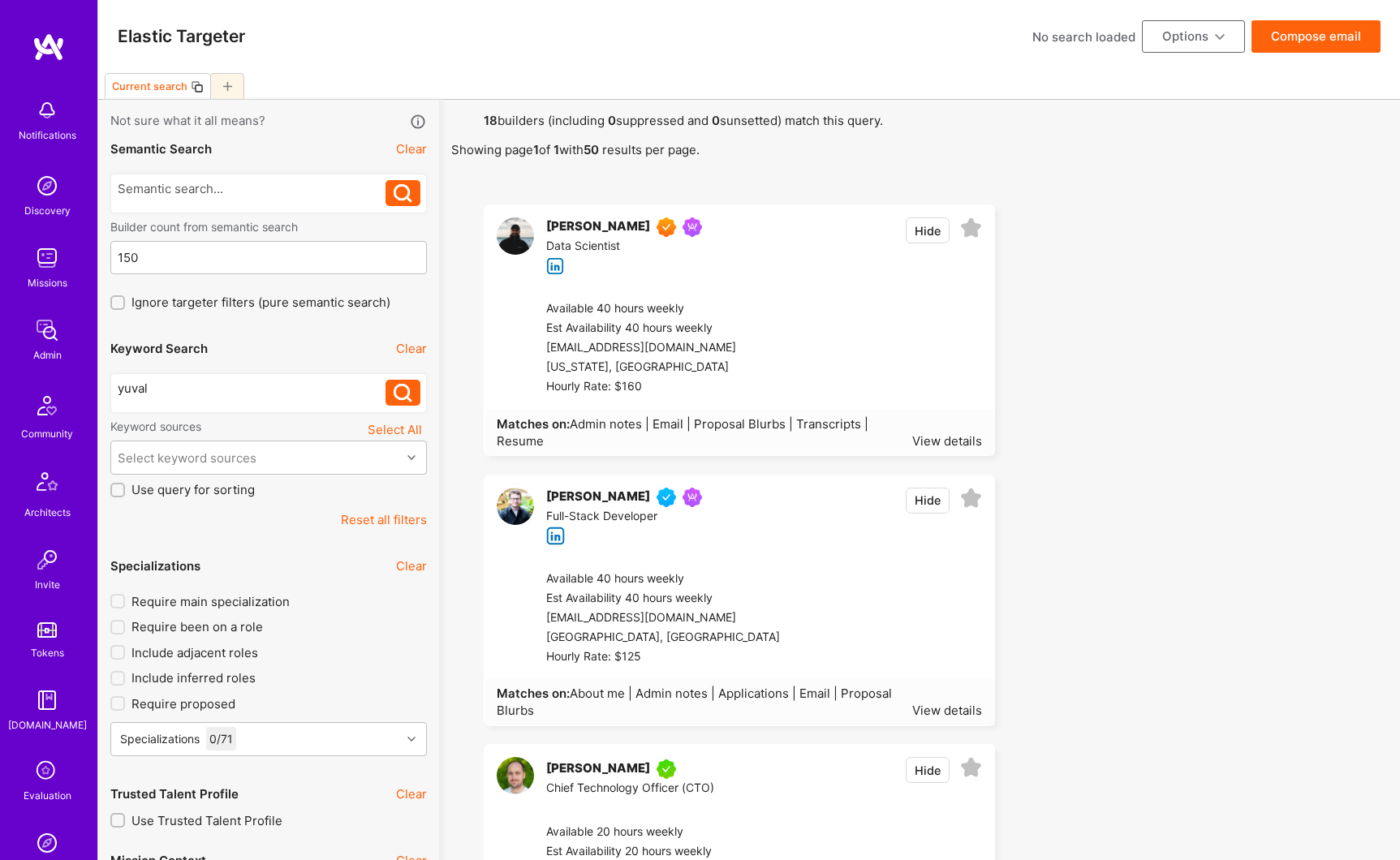
click at [587, 766] on div "[PERSON_NAME]" at bounding box center [599, 769] width 104 height 20
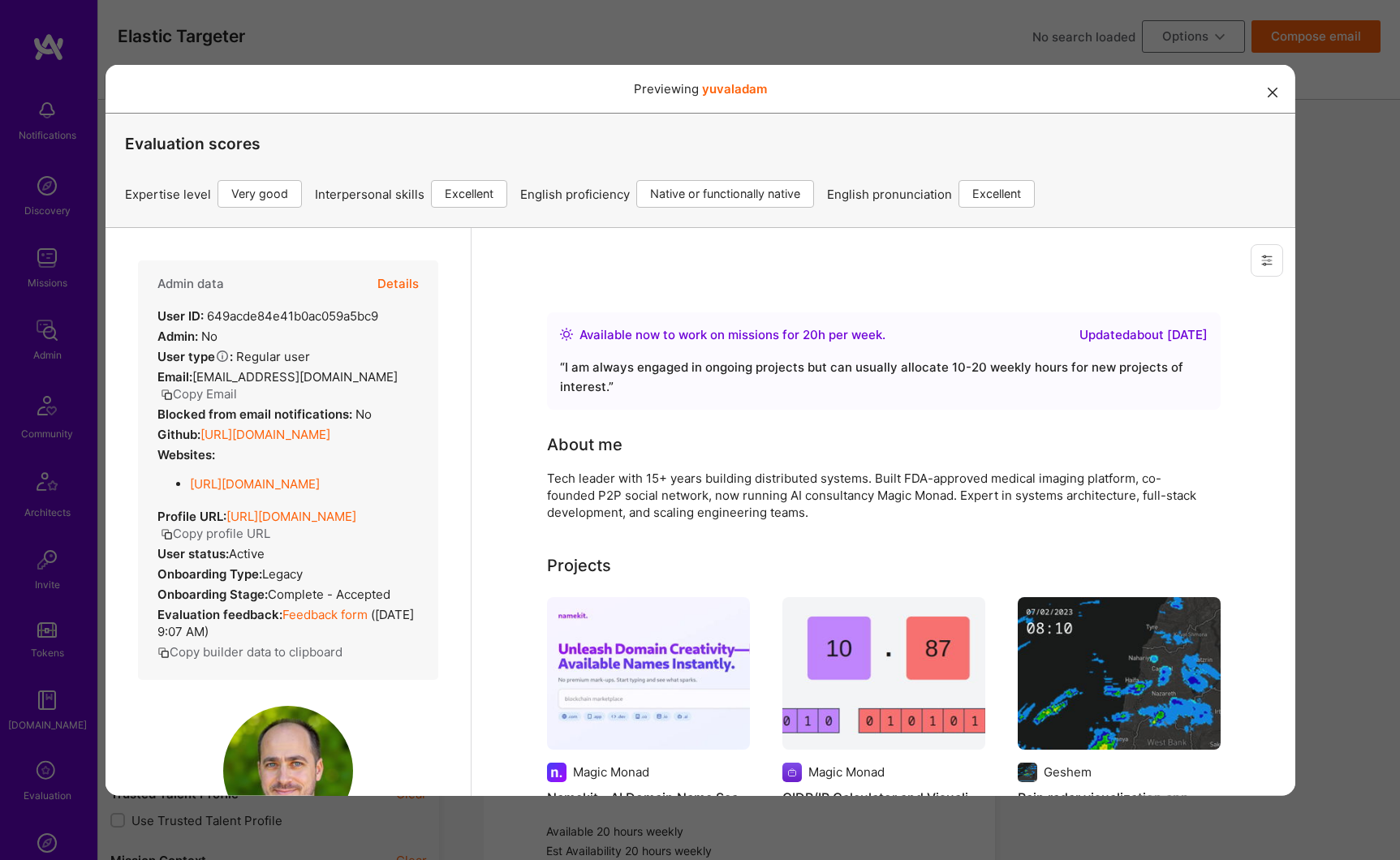
click at [386, 289] on button "Details" at bounding box center [397, 283] width 41 height 47
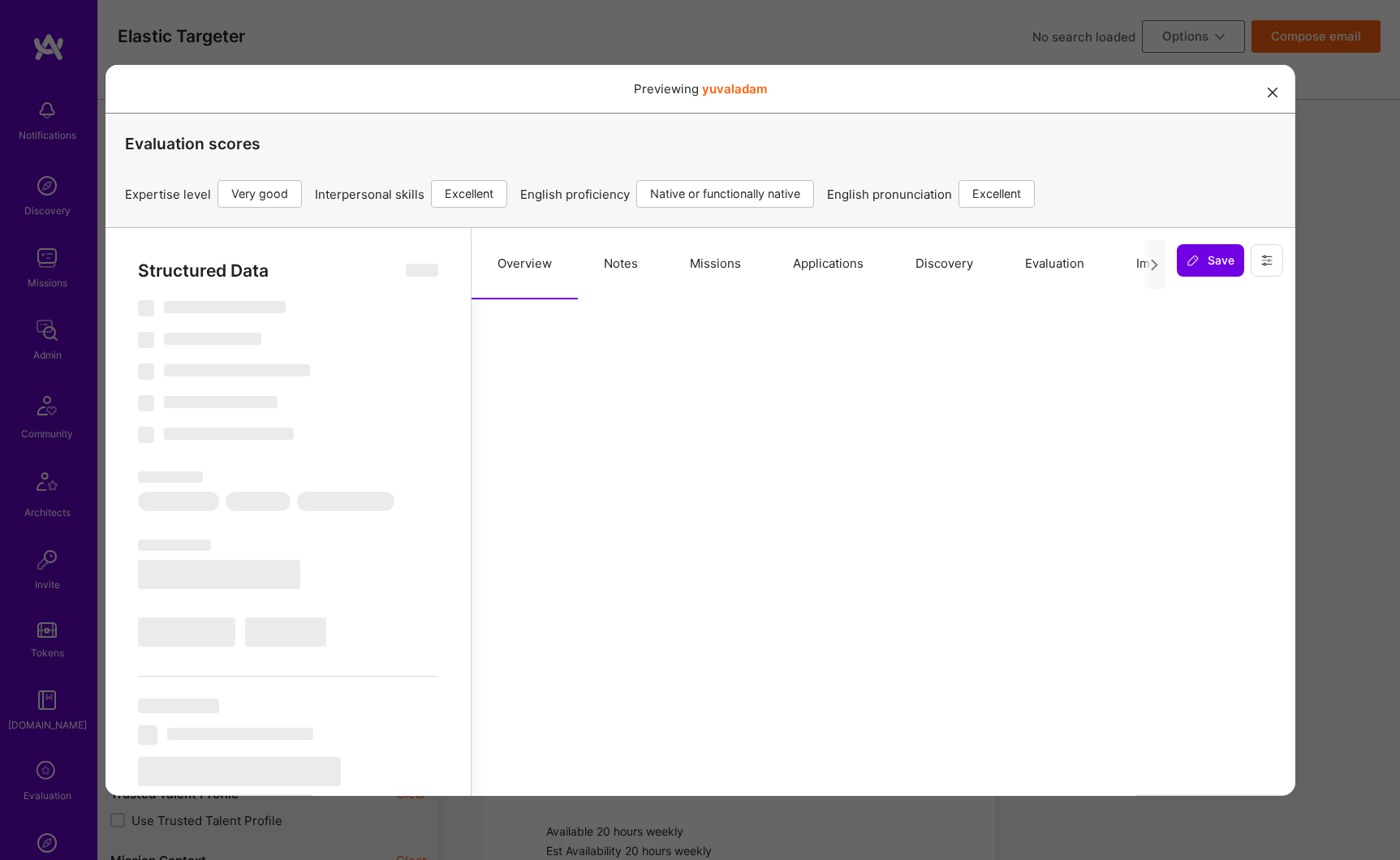
click at [706, 262] on button "Missions" at bounding box center [714, 262] width 103 height 72
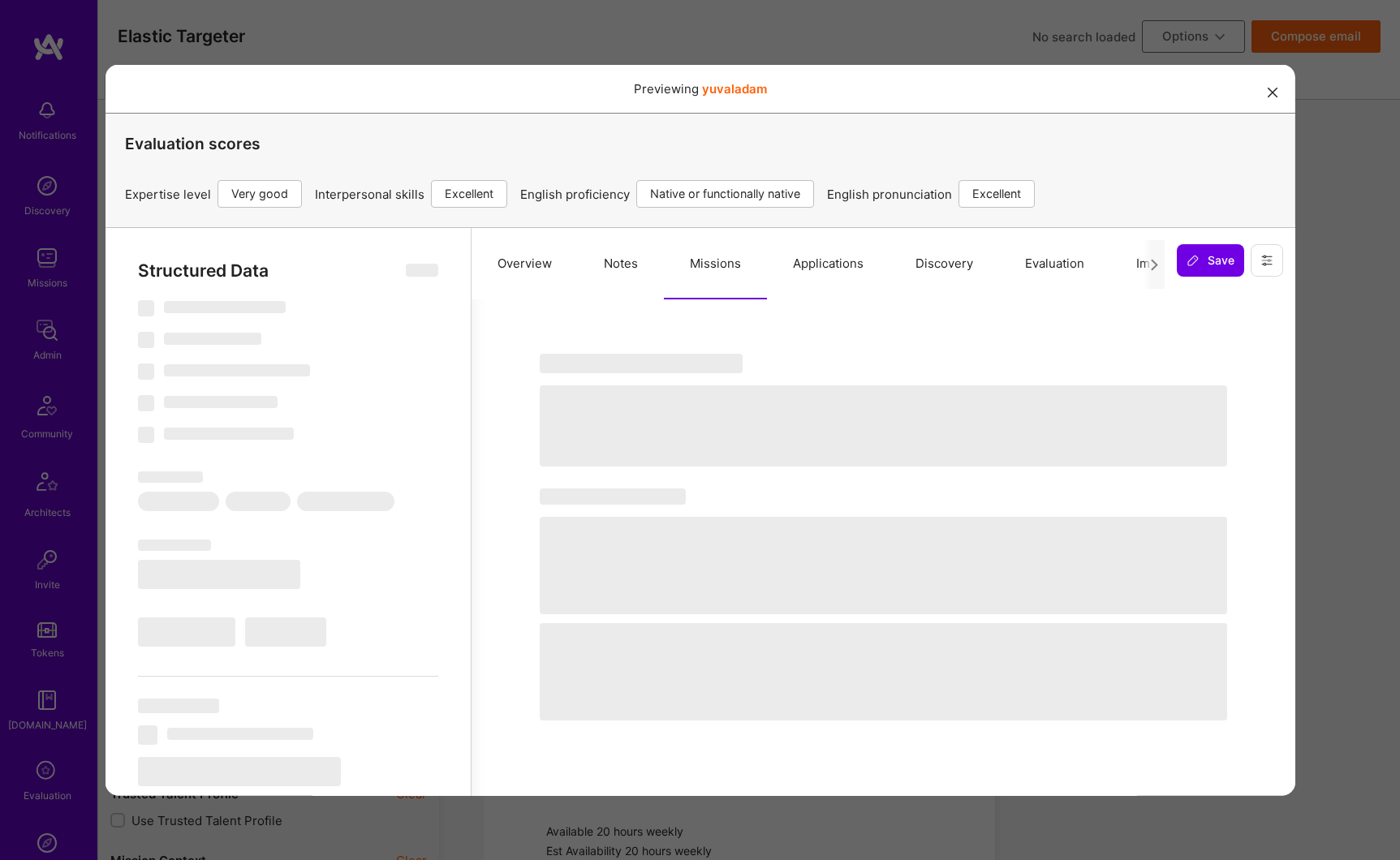
select select "Right Now"
select select "5"
select select "7"
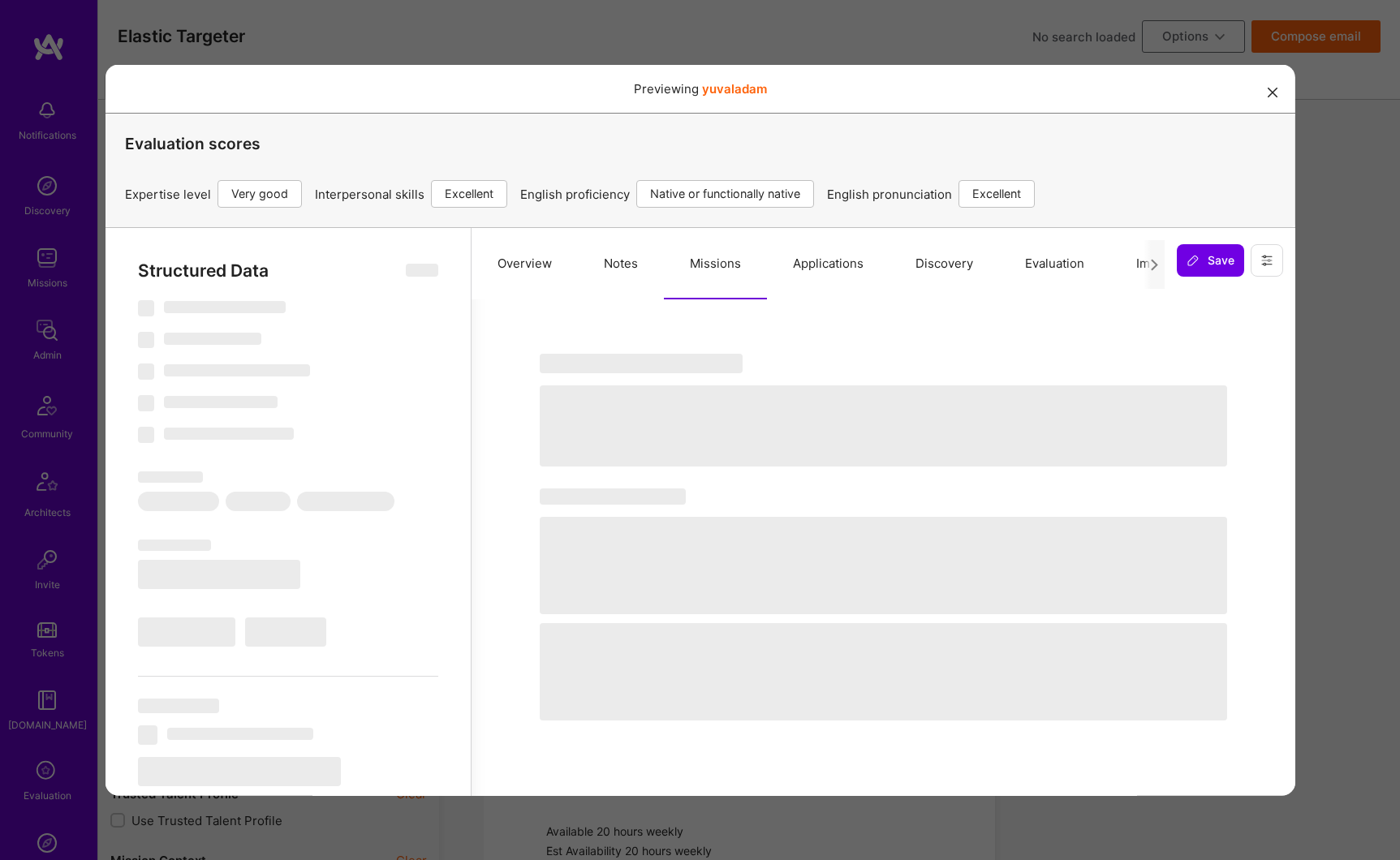
select select "US"
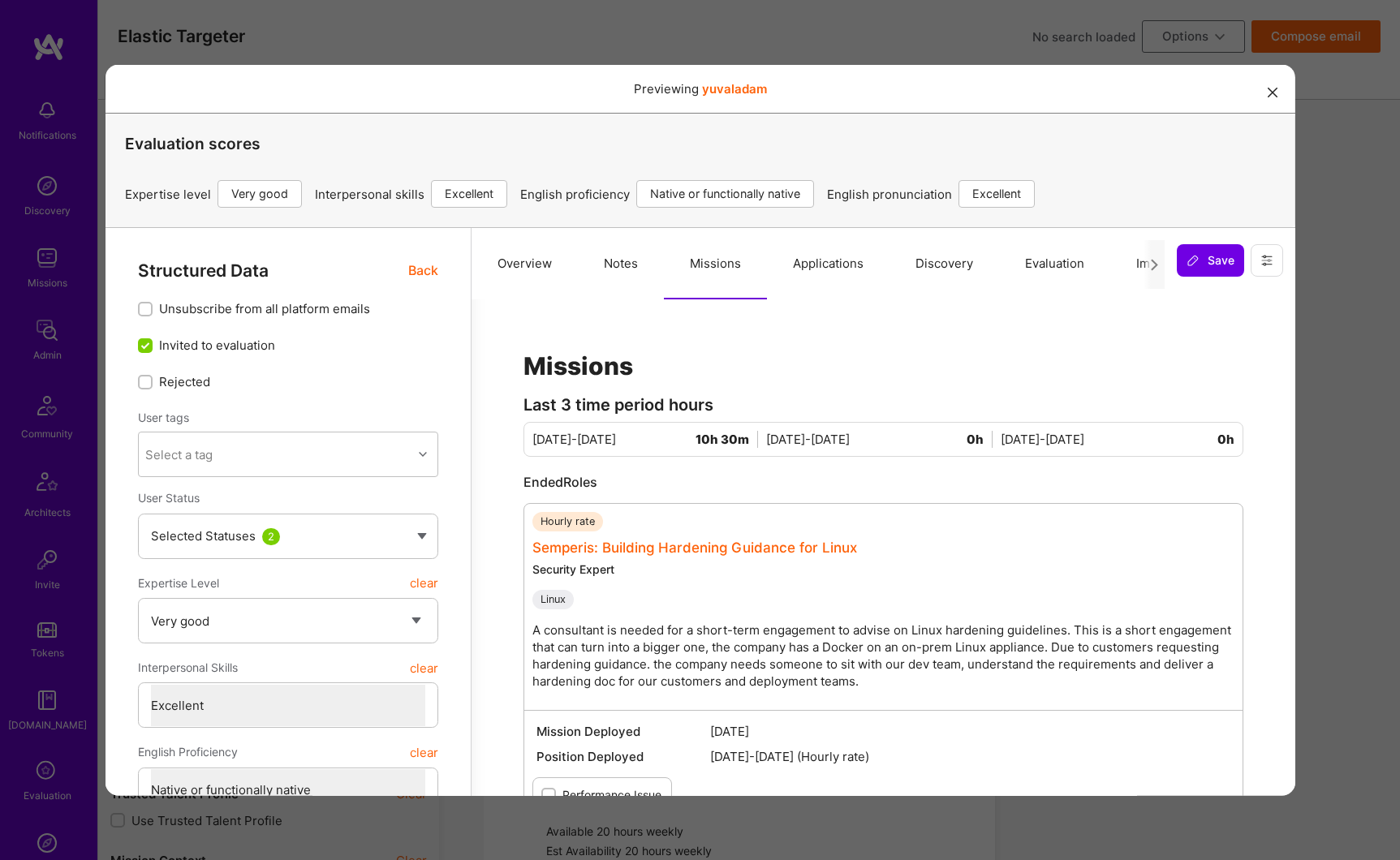
click at [621, 545] on link "Semperis: Building Hardening Guidance for Linux" at bounding box center [693, 546] width 325 height 16
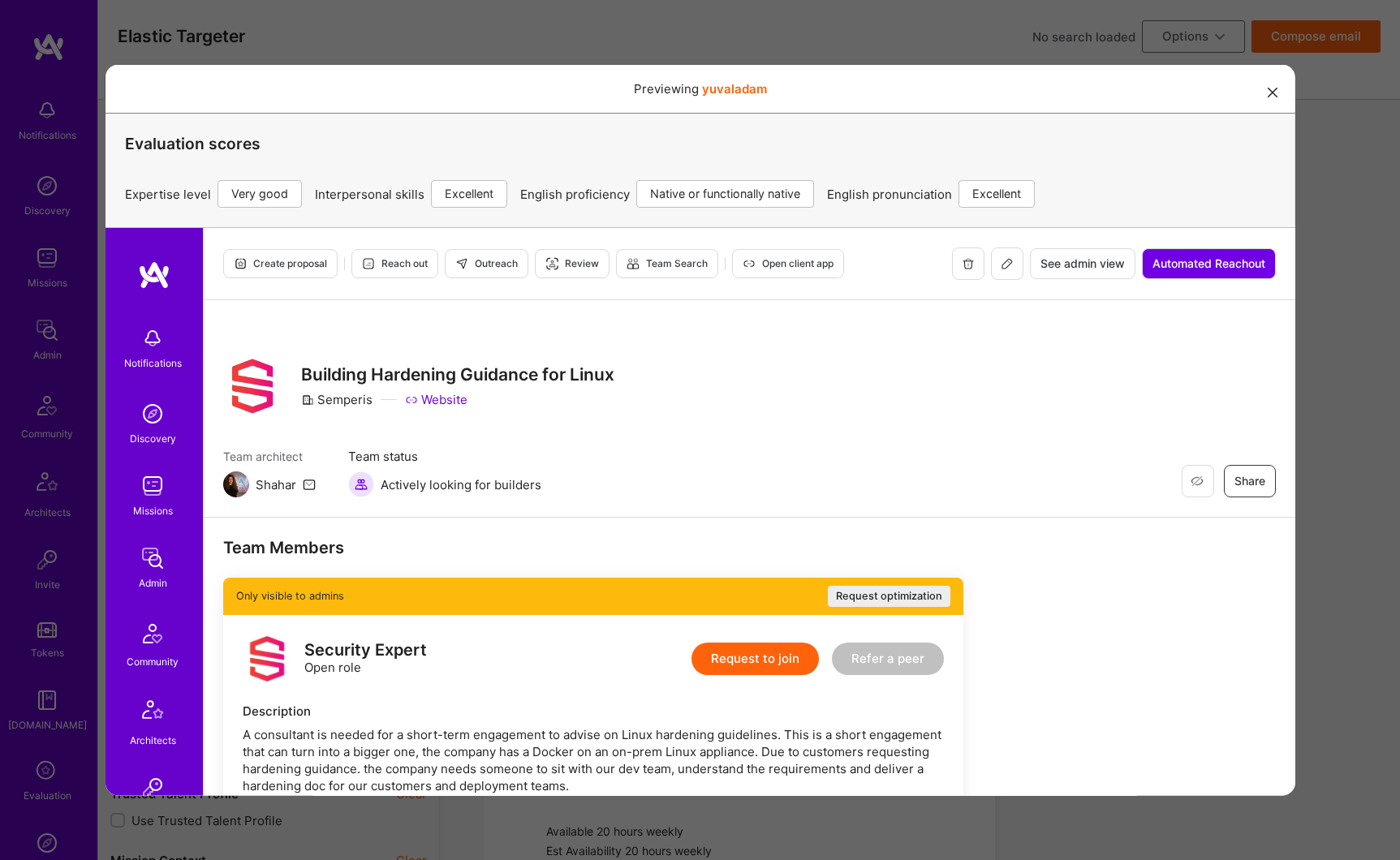
click at [1041, 263] on span "See admin view" at bounding box center [1082, 262] width 85 height 16
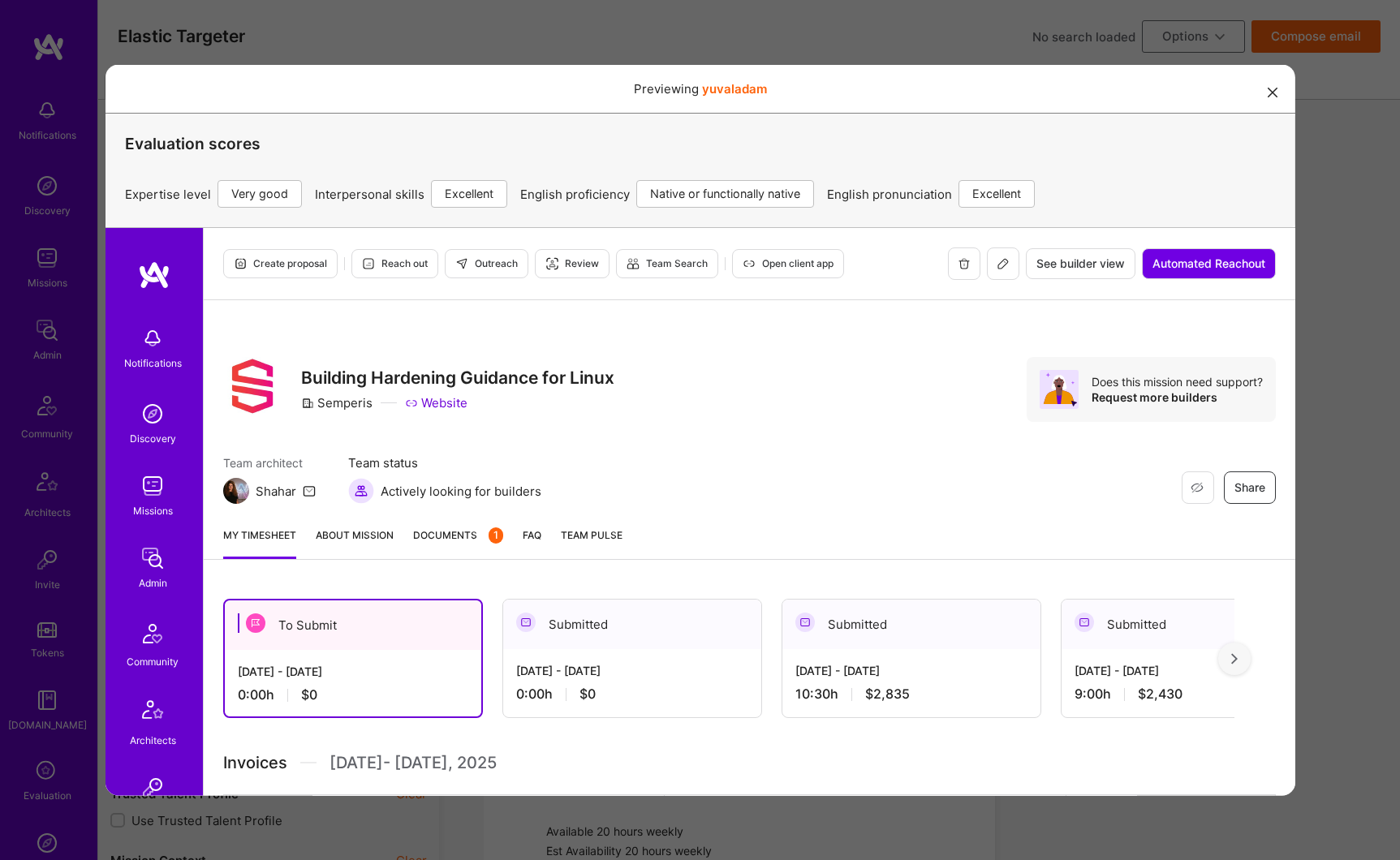
click at [986, 269] on button at bounding box center [1002, 262] width 33 height 33
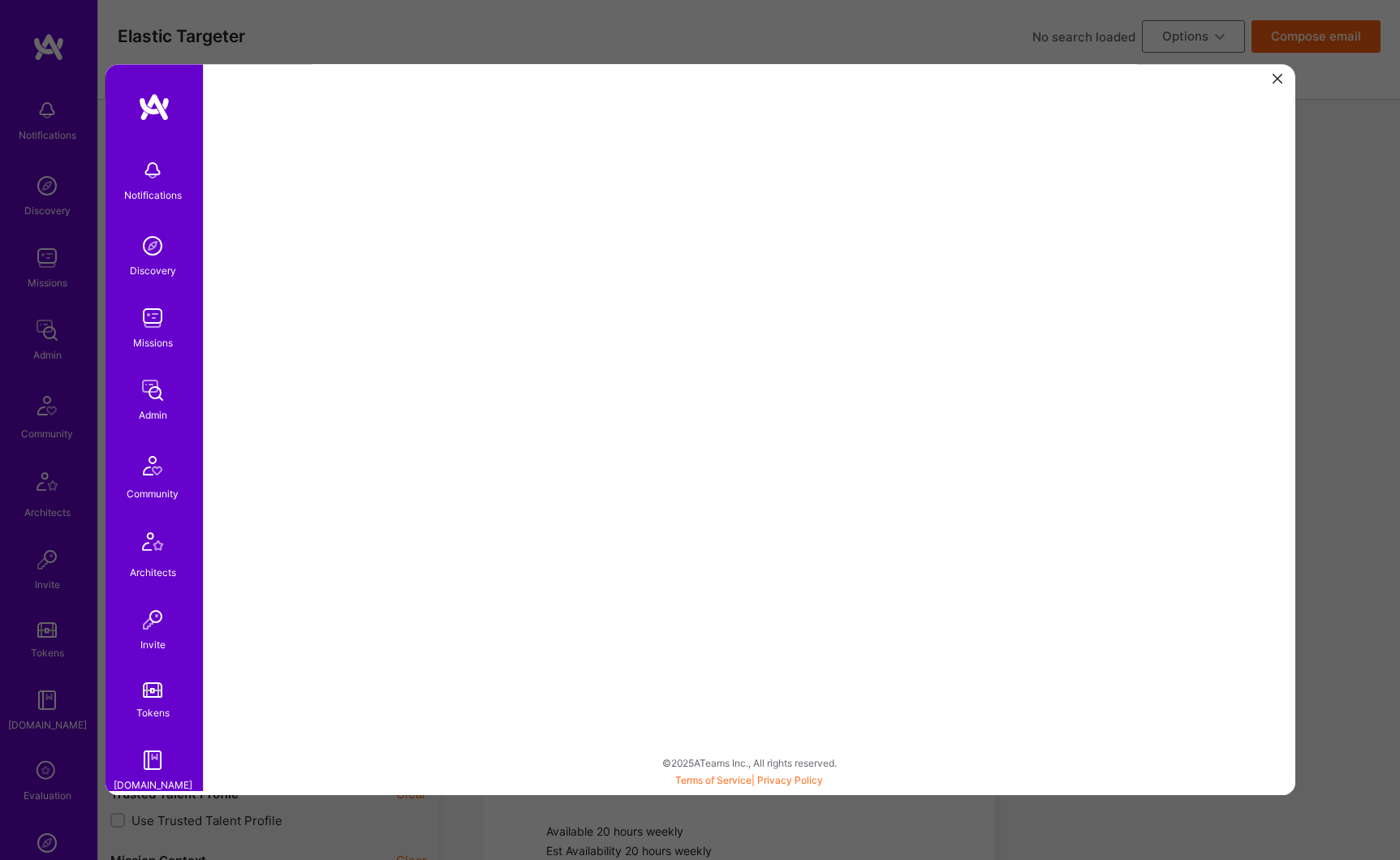
scroll to position [250, 0]
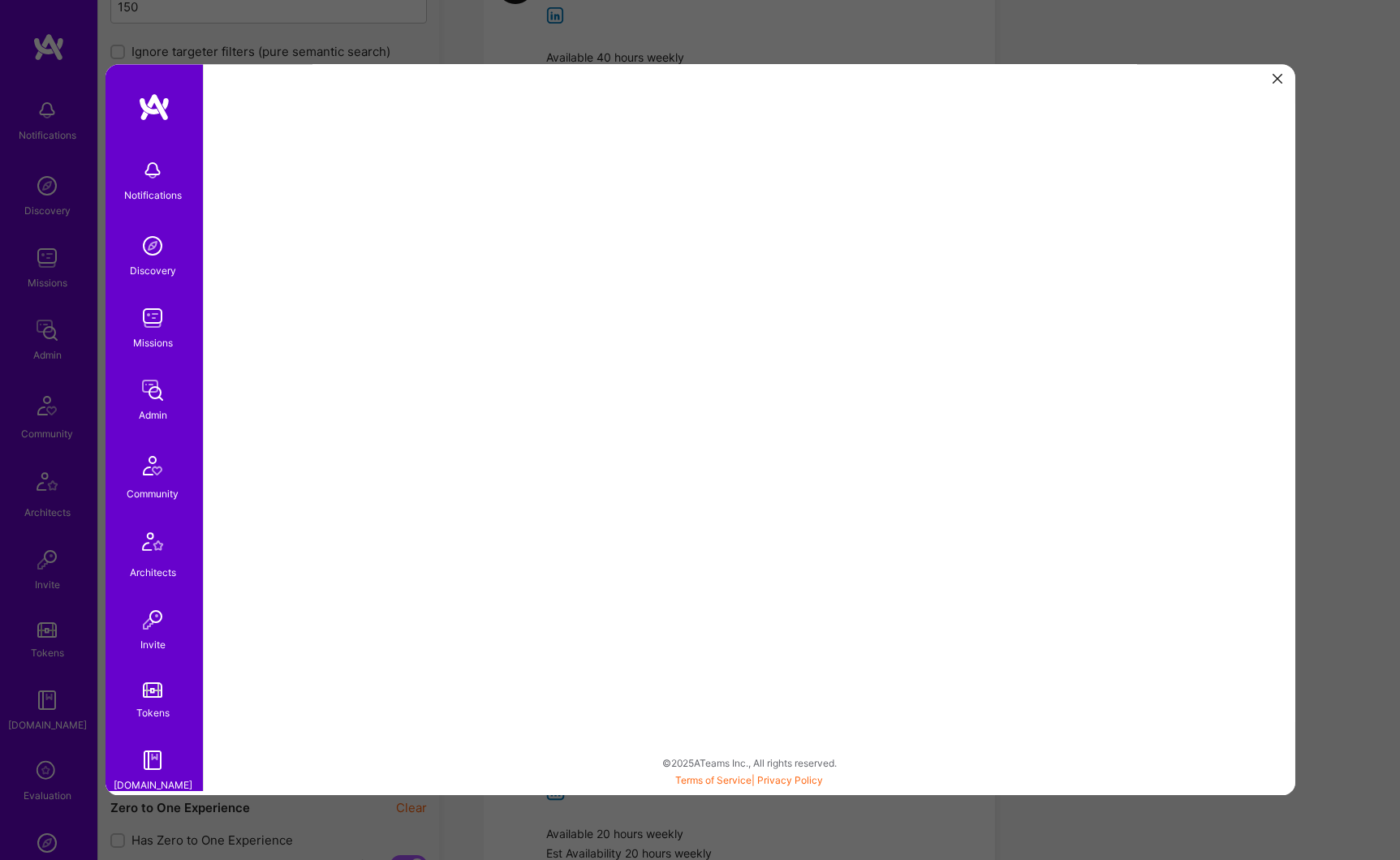
click at [1272, 79] on icon at bounding box center [1276, 78] width 9 height 9
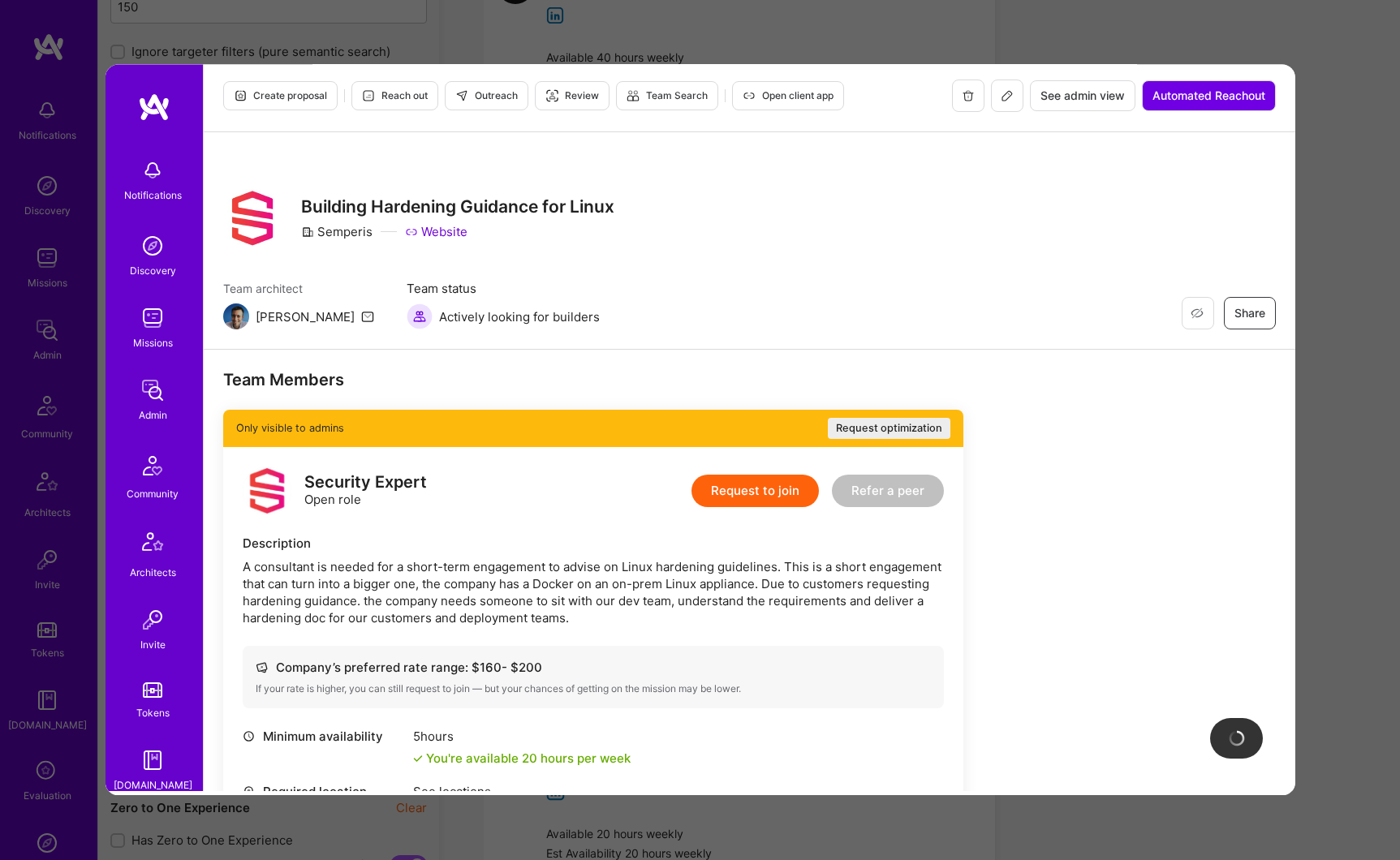
scroll to position [0, 0]
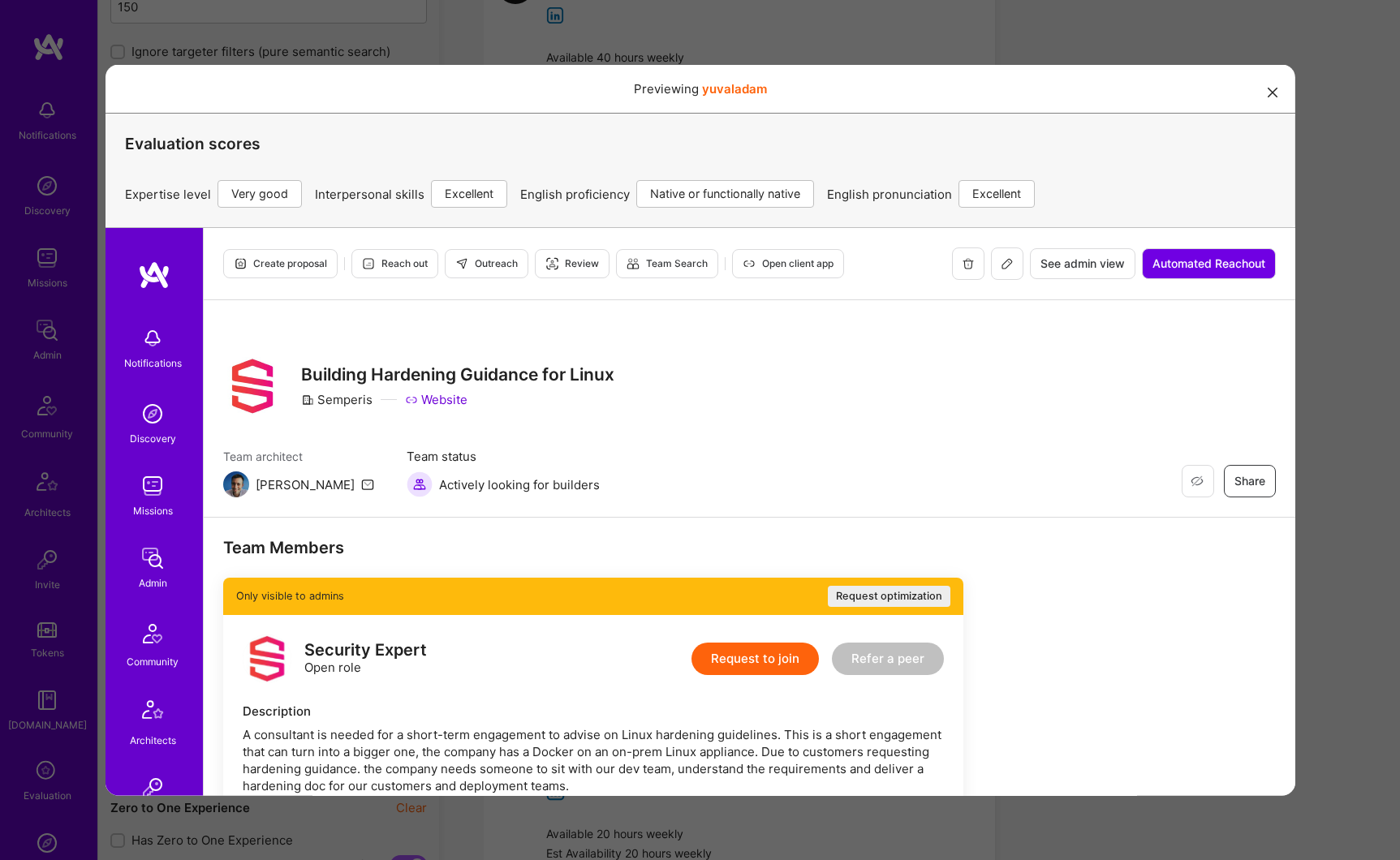
click at [1266, 98] on button "modal" at bounding box center [1272, 91] width 20 height 27
